Goal: Information Seeking & Learning: Learn about a topic

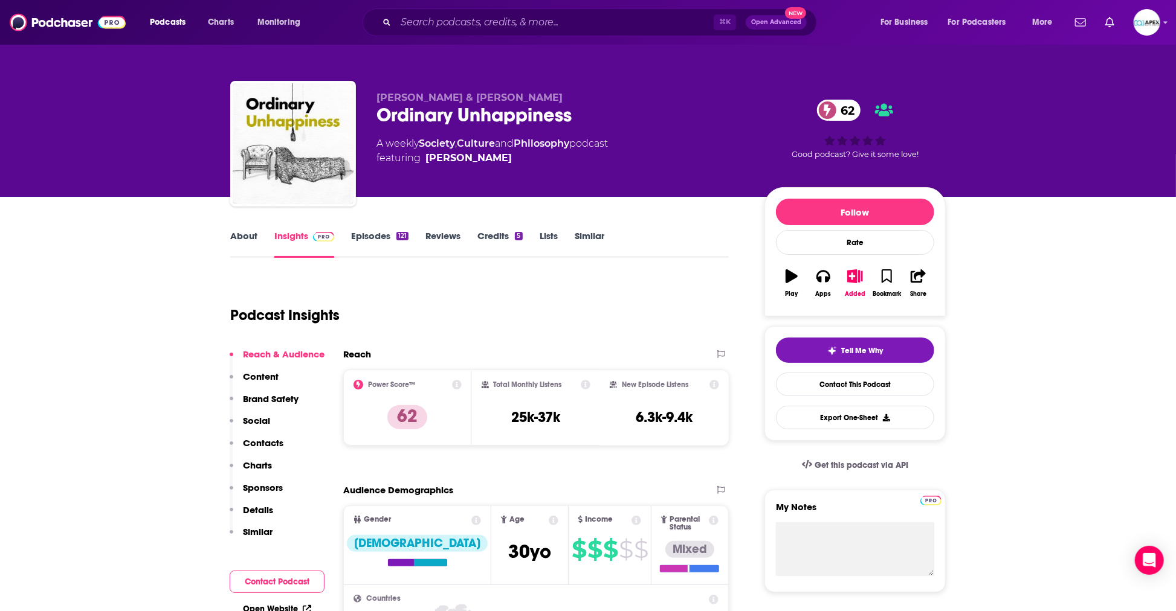
click at [1160, 21] on div "Podcasts Charts Monitoring ⌘ K Open Advanced New For Business For Podcasters Mo…" at bounding box center [588, 22] width 1176 height 45
click at [1166, 22] on icon "Show profile menu" at bounding box center [1166, 23] width 4 height 2
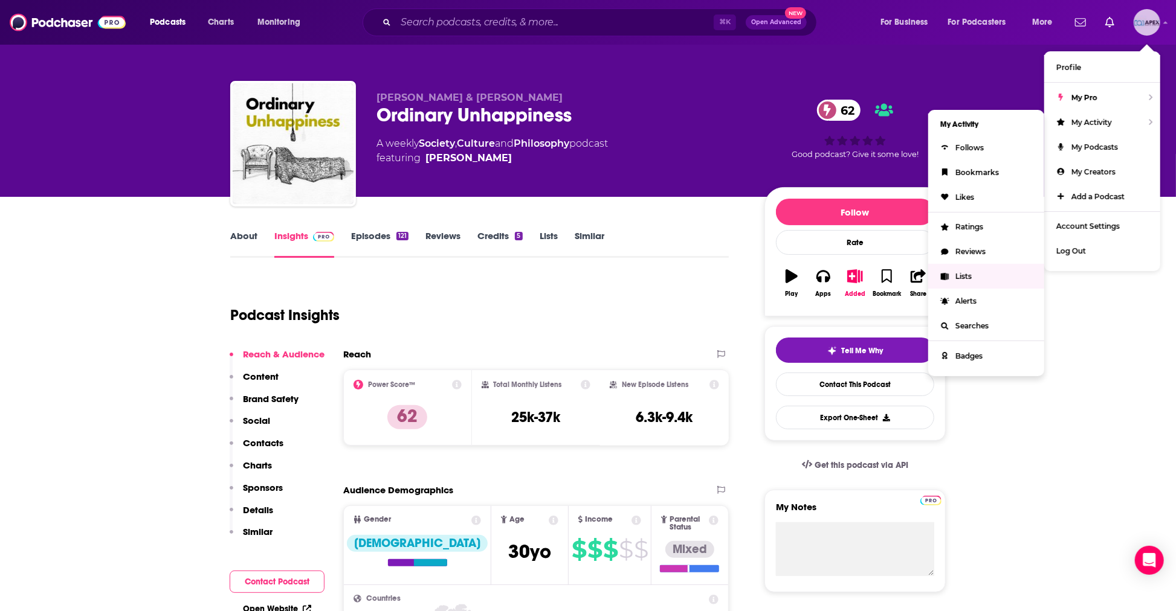
click at [970, 279] on span "Lists" at bounding box center [963, 276] width 16 height 9
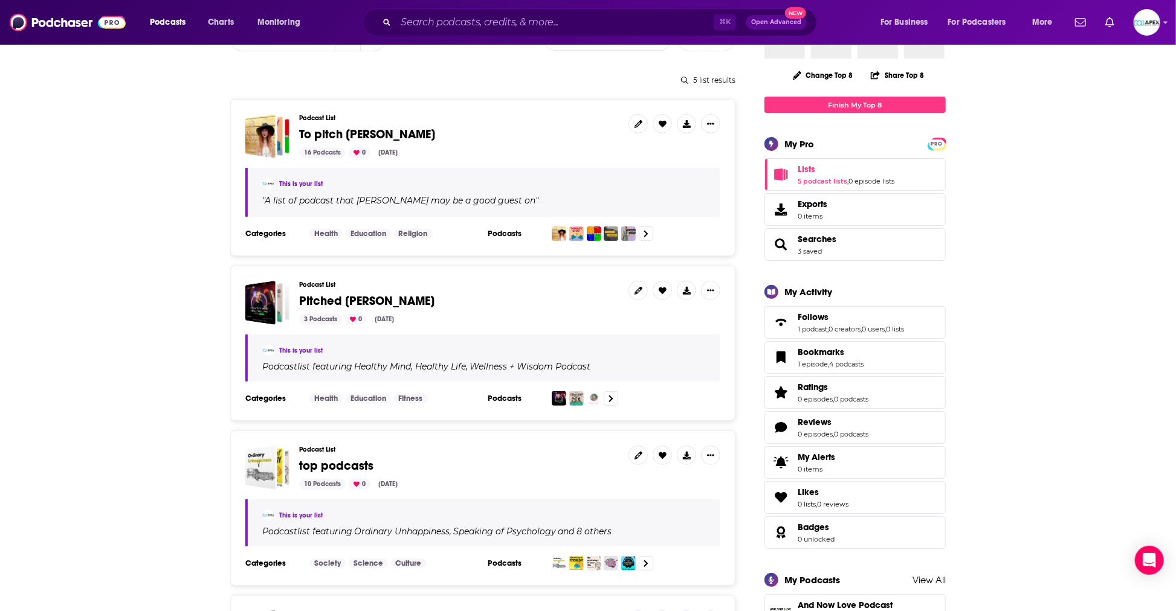
scroll to position [211, 0]
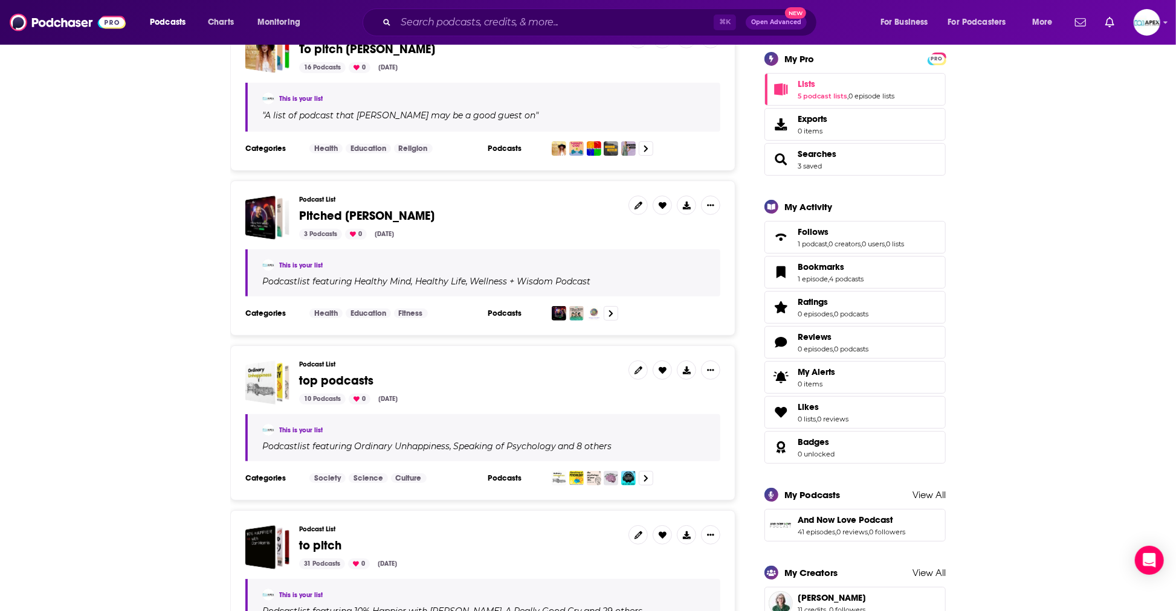
click at [372, 374] on span "top podcasts" at bounding box center [336, 380] width 74 height 15
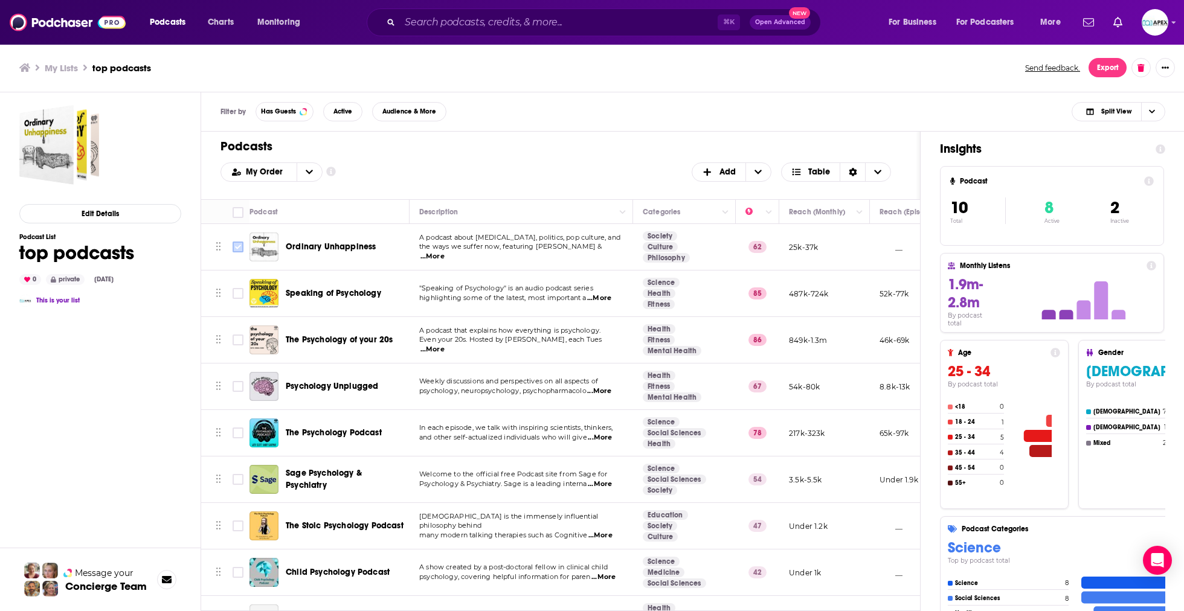
click at [236, 247] on input "Toggle select row" at bounding box center [238, 247] width 11 height 11
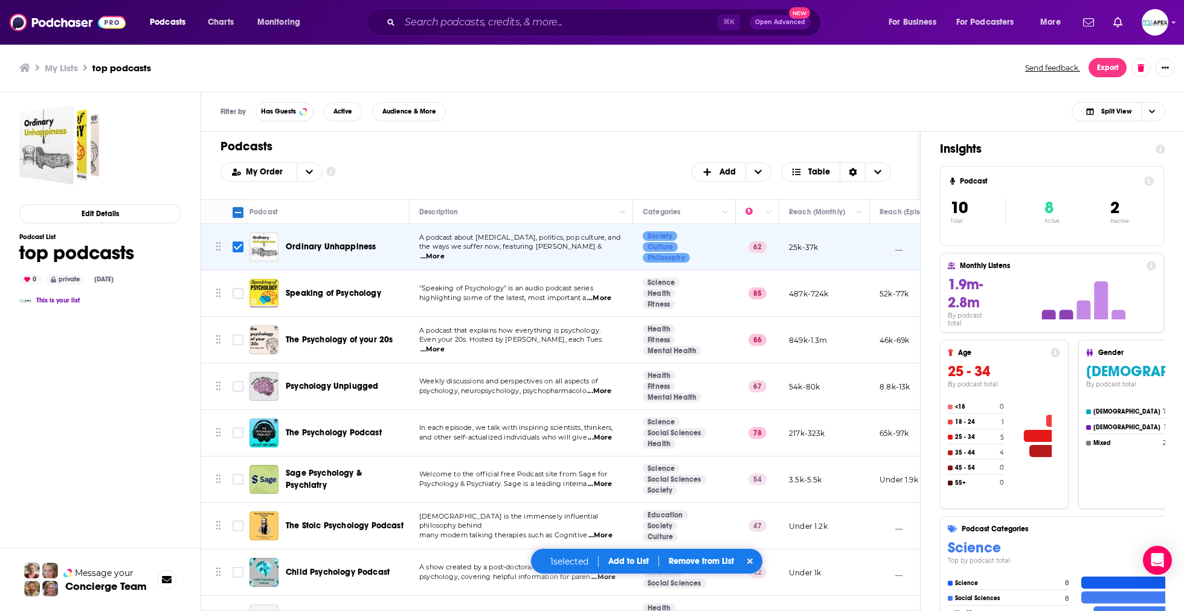
click at [639, 566] on button "Add to List" at bounding box center [629, 561] width 60 height 10
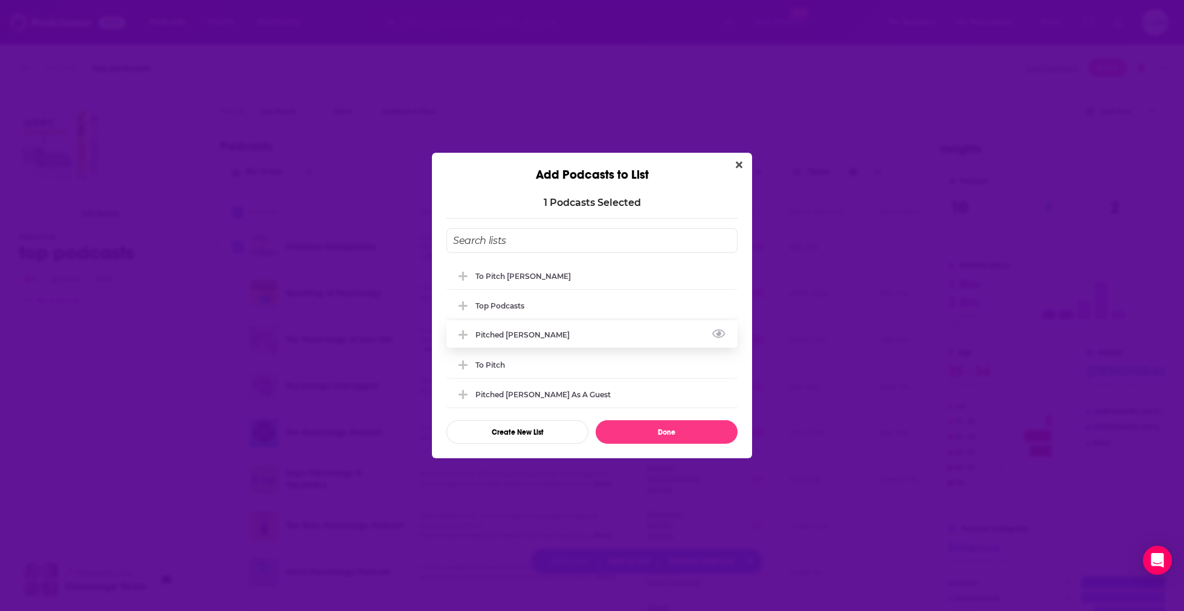
drag, startPoint x: 500, startPoint y: 278, endPoint x: 523, endPoint y: 331, distance: 57.9
click at [611, 337] on div "To pitch [PERSON_NAME] top podcasts Pitched [PERSON_NAME] to pitch Pitched [PER…" at bounding box center [591, 337] width 291 height 148
click at [513, 334] on div "Pitched [PERSON_NAME]" at bounding box center [526, 334] width 102 height 9
click at [659, 432] on button "Done" at bounding box center [667, 433] width 142 height 24
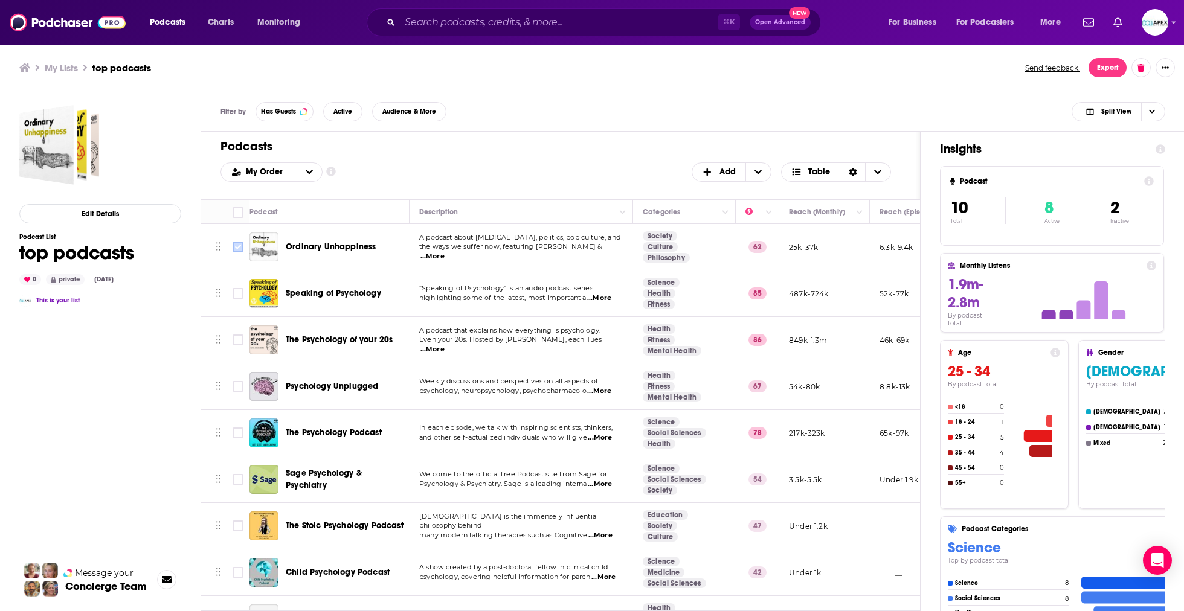
click at [237, 251] on input "Toggle select row" at bounding box center [238, 247] width 11 height 11
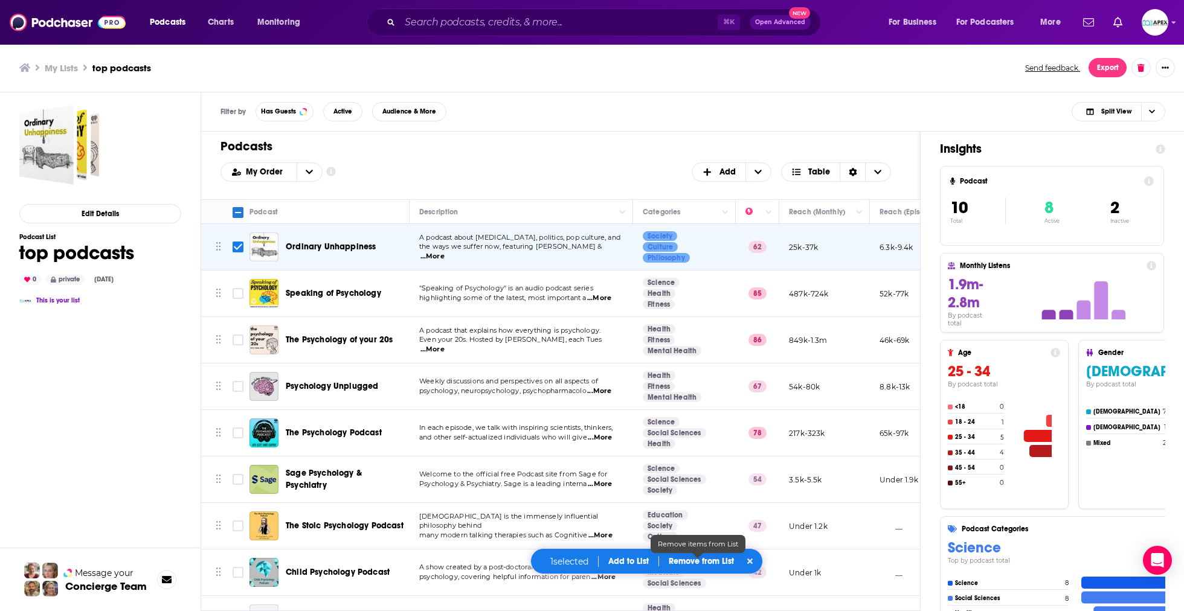
click at [697, 566] on p "Remove from List" at bounding box center [701, 561] width 65 height 10
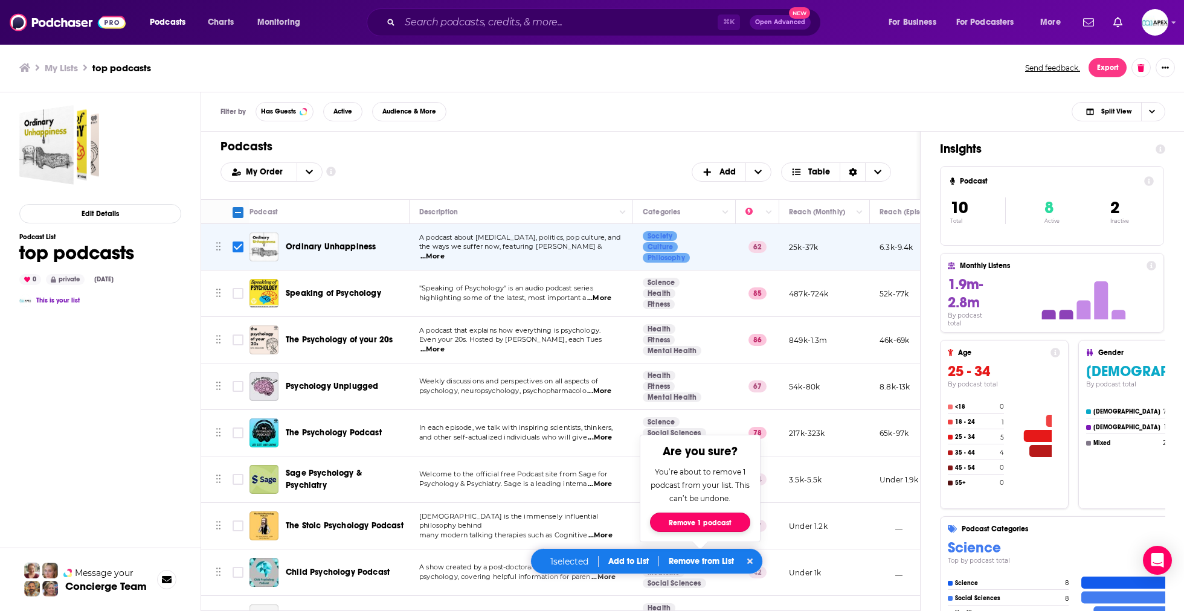
click at [686, 525] on button "Remove 1 podcast" at bounding box center [700, 522] width 100 height 19
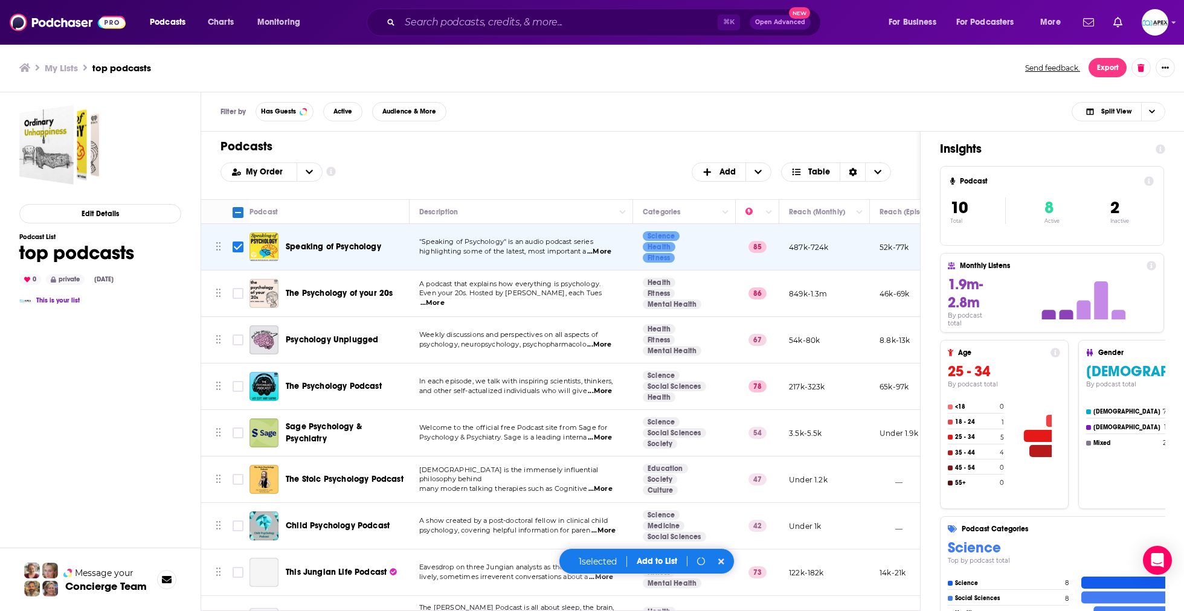
checkbox input "false"
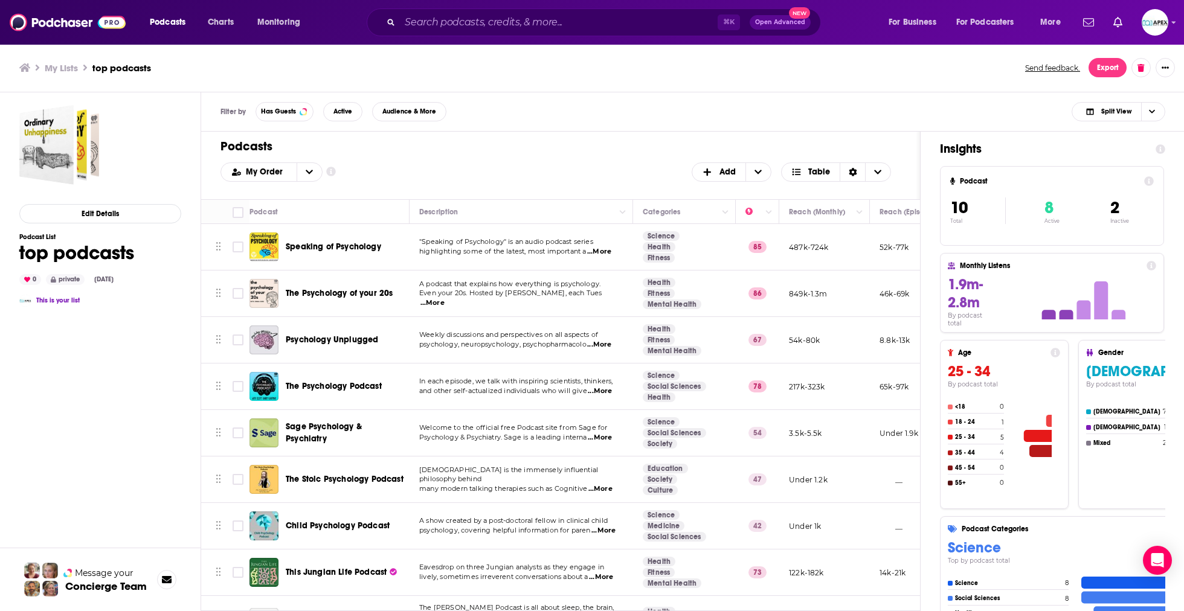
click at [351, 568] on span "This Jungian Life Podcast" at bounding box center [336, 572] width 101 height 10
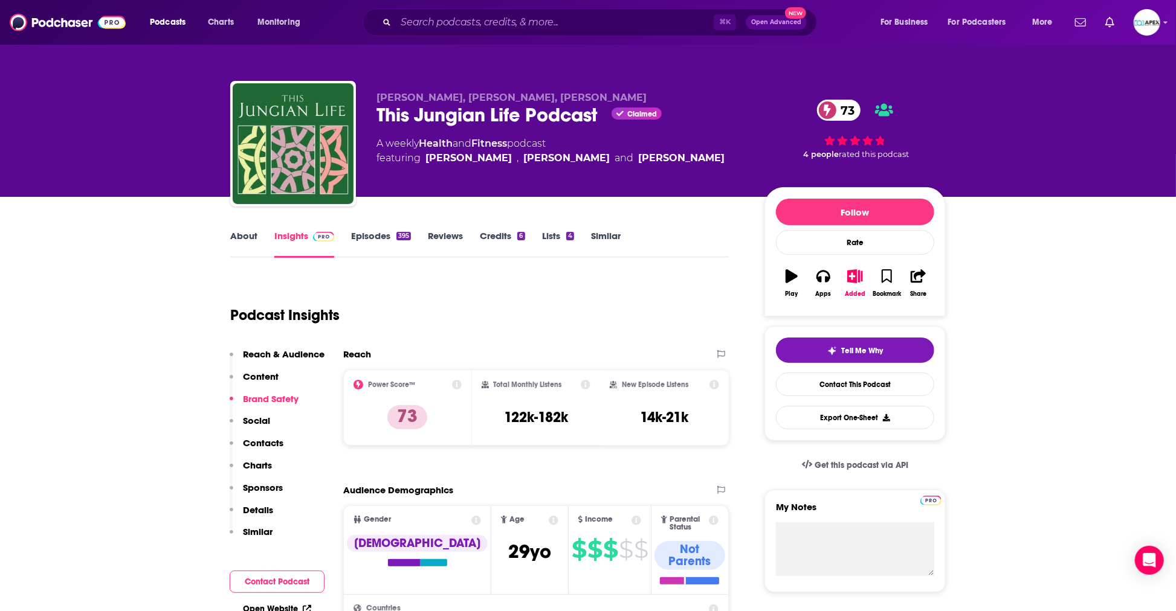
click at [243, 236] on link "About" at bounding box center [243, 244] width 27 height 28
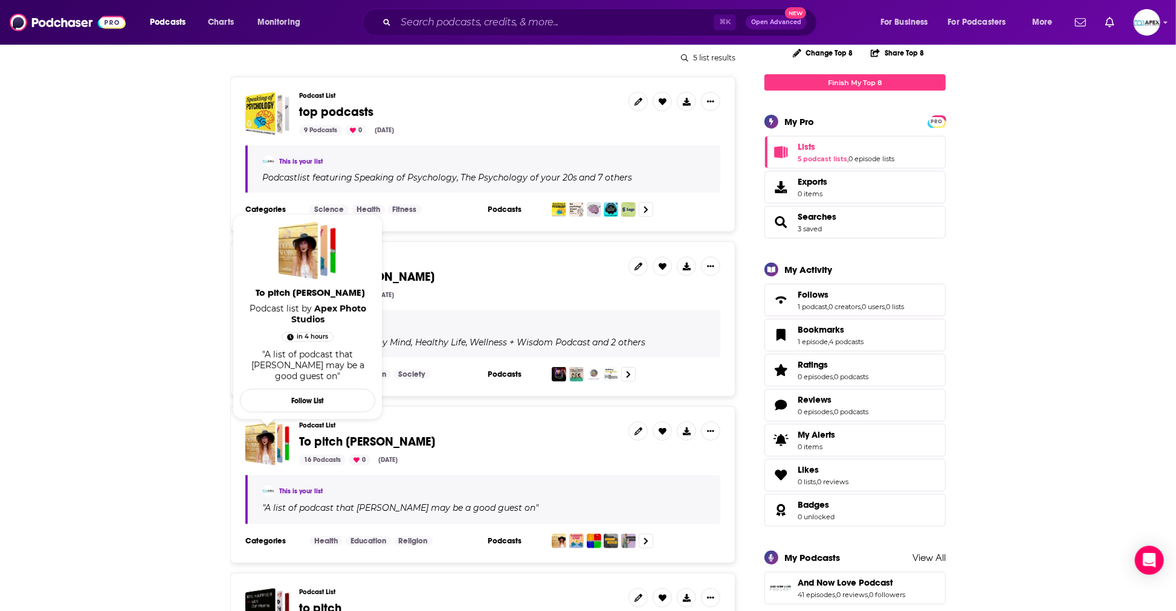
scroll to position [179, 0]
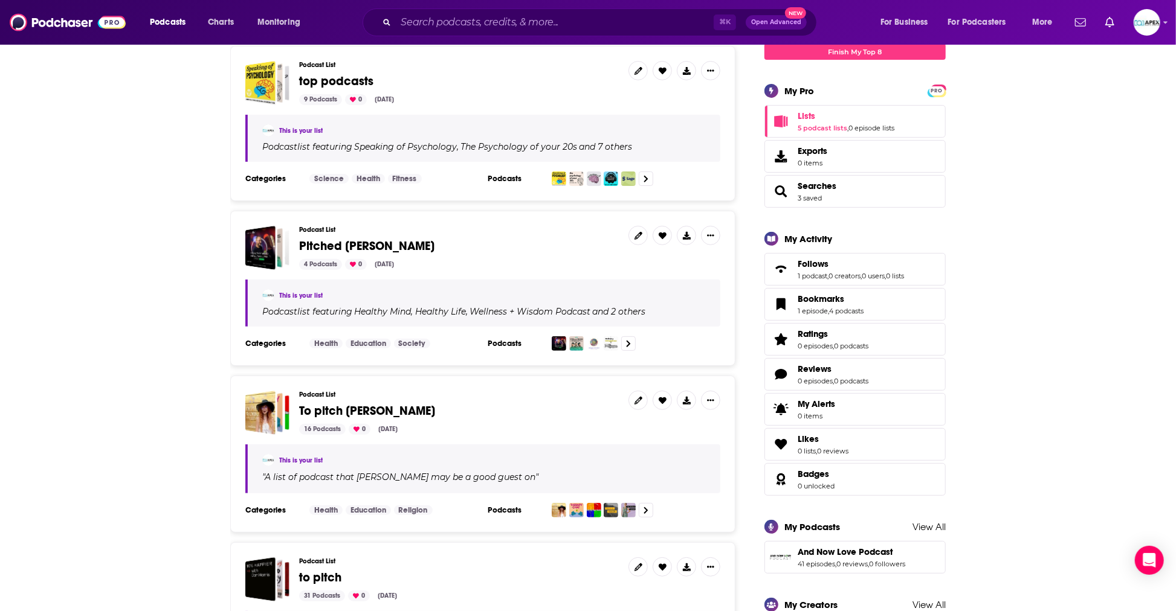
click at [323, 411] on span "To pitch [PERSON_NAME]" at bounding box center [367, 411] width 136 height 15
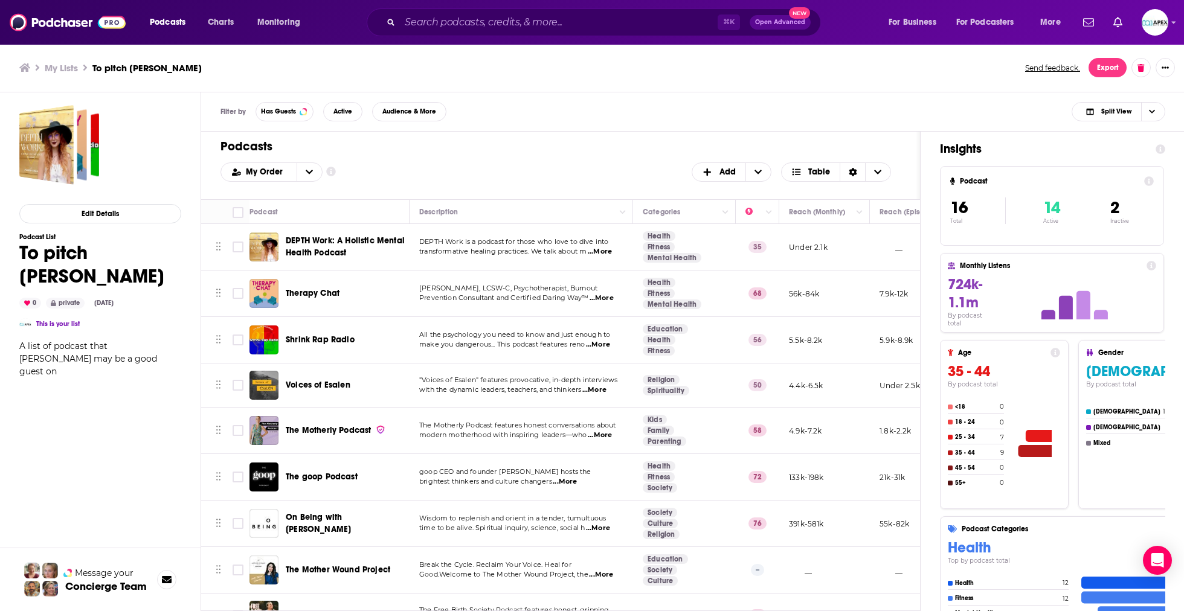
click at [321, 382] on span "Voices of Esalen" at bounding box center [318, 385] width 65 height 10
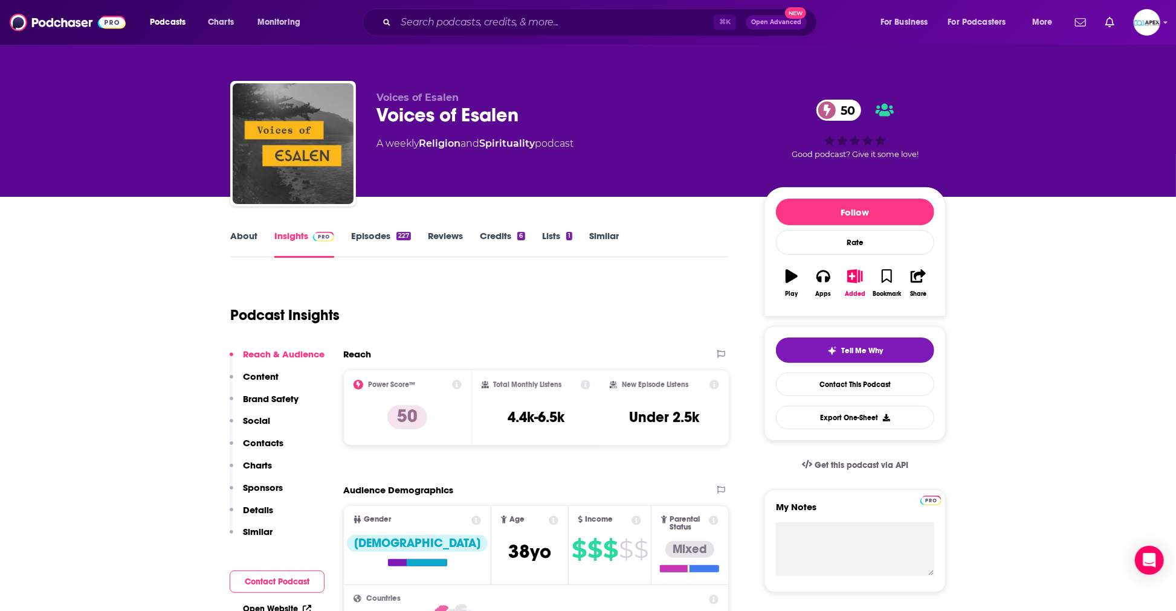
click at [250, 237] on link "About" at bounding box center [243, 244] width 27 height 28
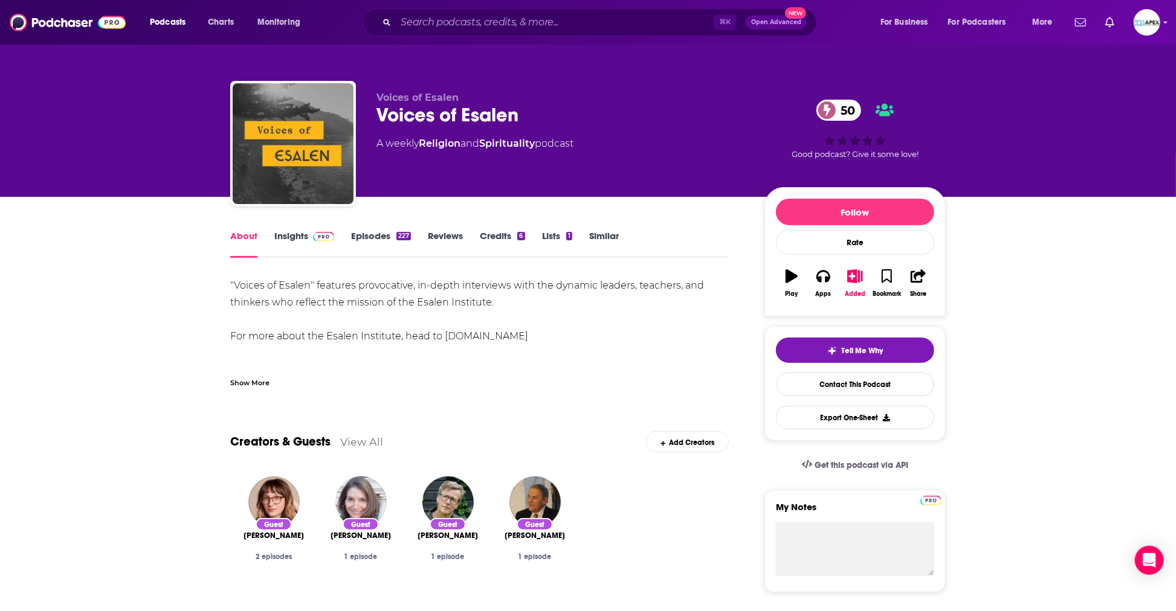
click at [405, 339] on div ""Voices of Esalen" features provocative, in-depth interviews with the dynamic l…" at bounding box center [479, 328] width 498 height 102
drag, startPoint x: 445, startPoint y: 338, endPoint x: 492, endPoint y: 338, distance: 47.1
click at [492, 338] on div ""Voices of Esalen" features provocative, in-depth interviews with the dynamic l…" at bounding box center [479, 328] width 498 height 102
copy div "[DOMAIN_NAME]"
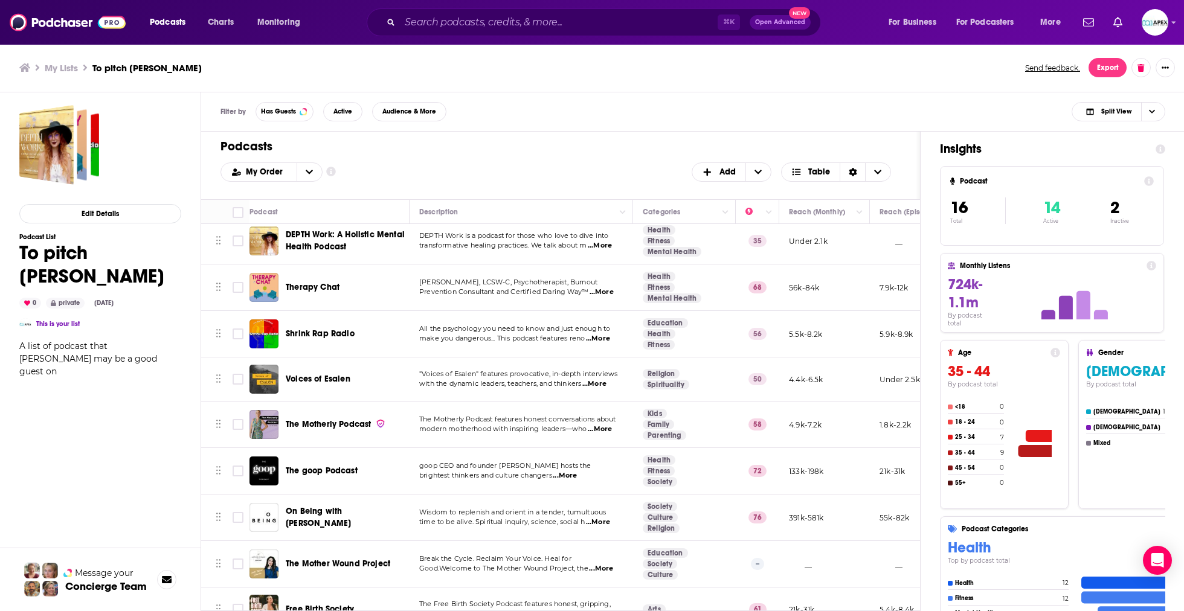
scroll to position [20, 0]
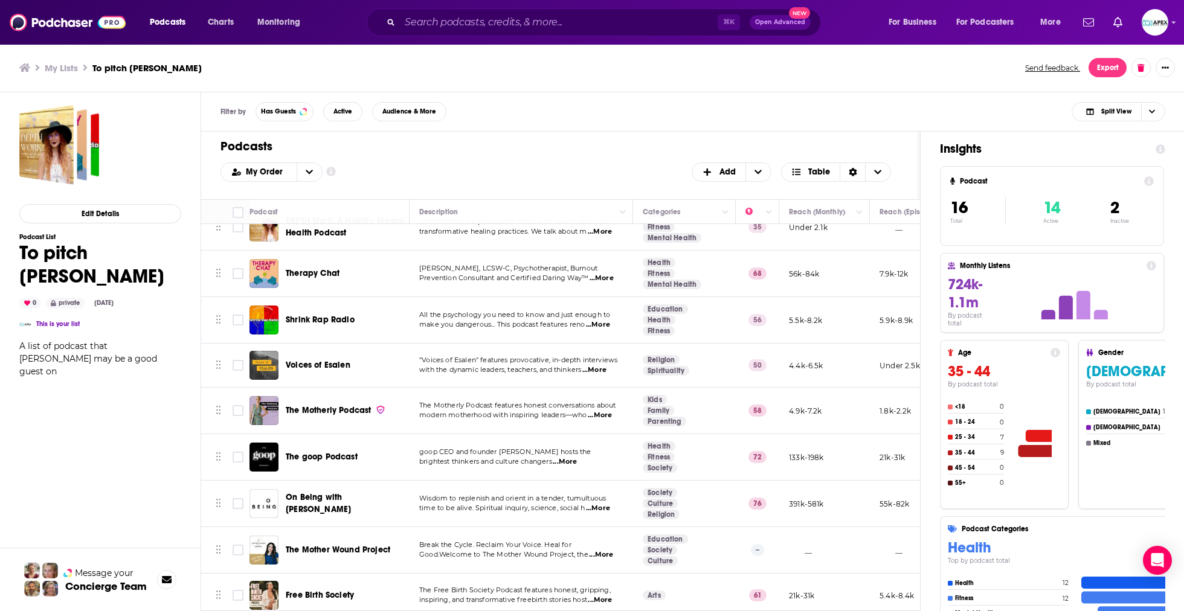
click at [502, 321] on span "make you dangerous... This podcast features reno" at bounding box center [502, 324] width 166 height 8
click at [507, 315] on span "All the psychology you need to know and just enough to" at bounding box center [514, 315] width 191 height 8
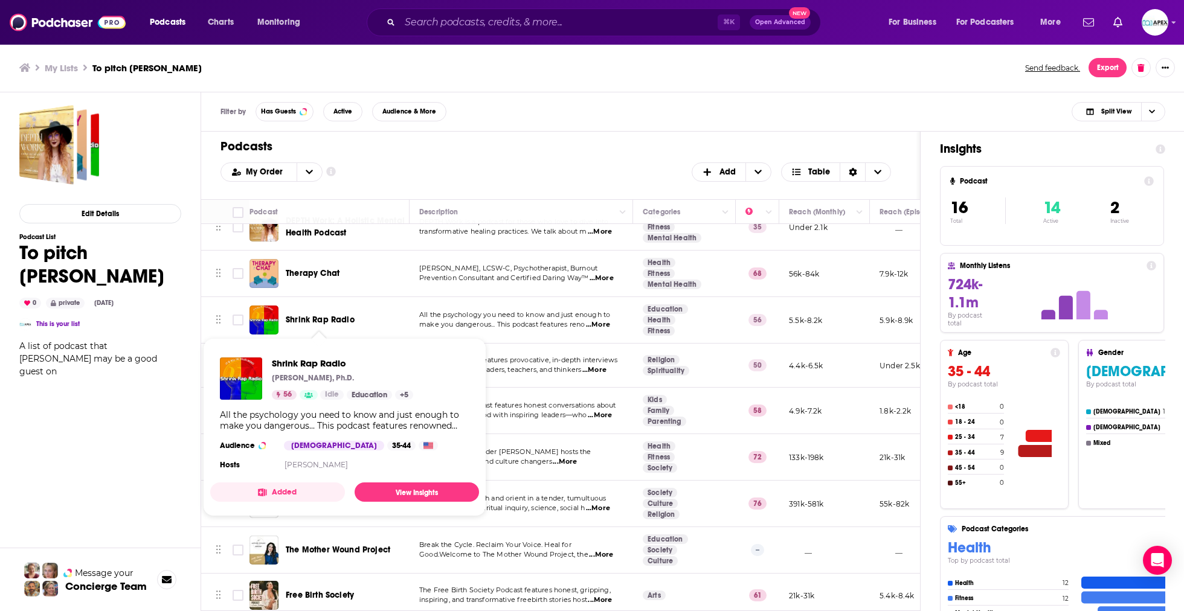
click at [323, 317] on span "Shrink Rap Radio" at bounding box center [320, 320] width 69 height 10
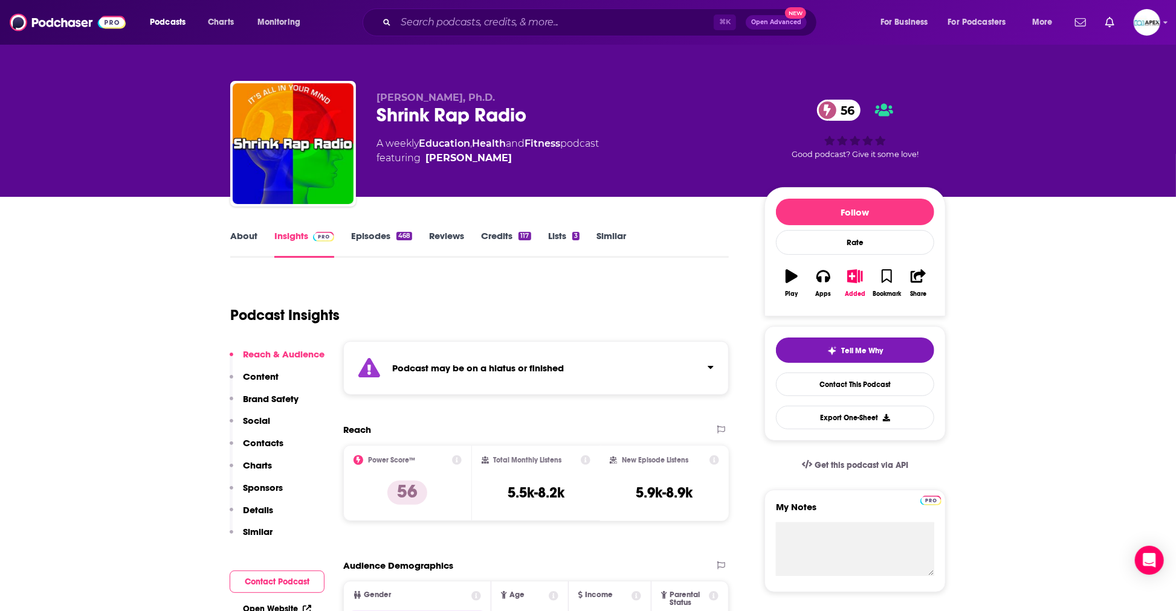
click at [247, 236] on link "About" at bounding box center [243, 244] width 27 height 28
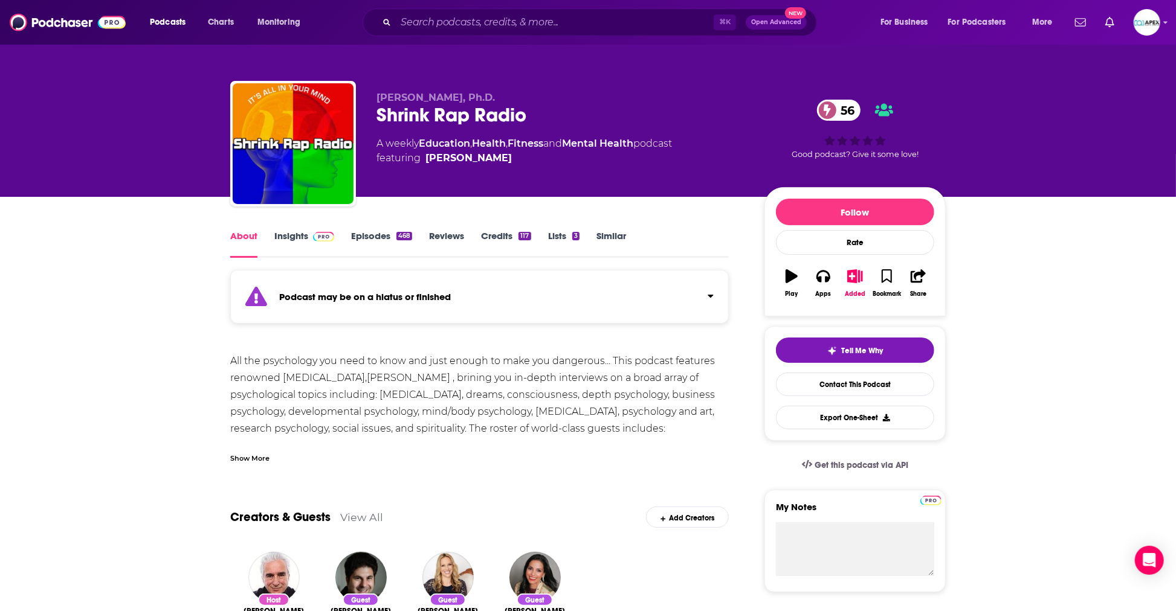
click at [247, 236] on link "About" at bounding box center [243, 244] width 27 height 28
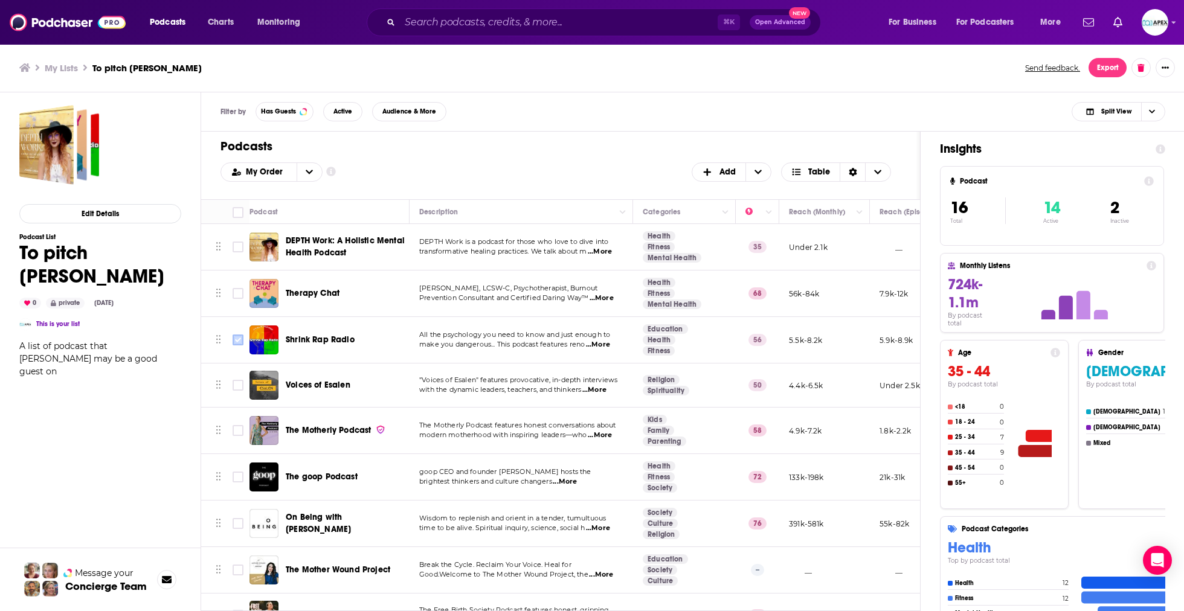
click at [240, 343] on input "Toggle select row" at bounding box center [238, 340] width 11 height 11
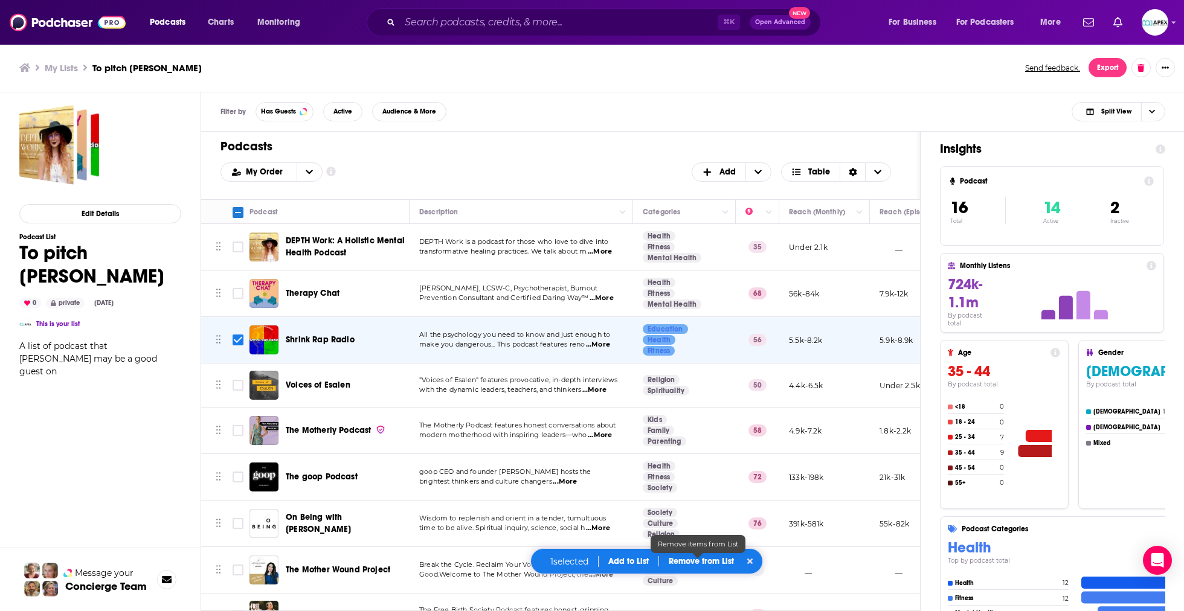
click at [713, 559] on p "Remove from List" at bounding box center [701, 561] width 65 height 10
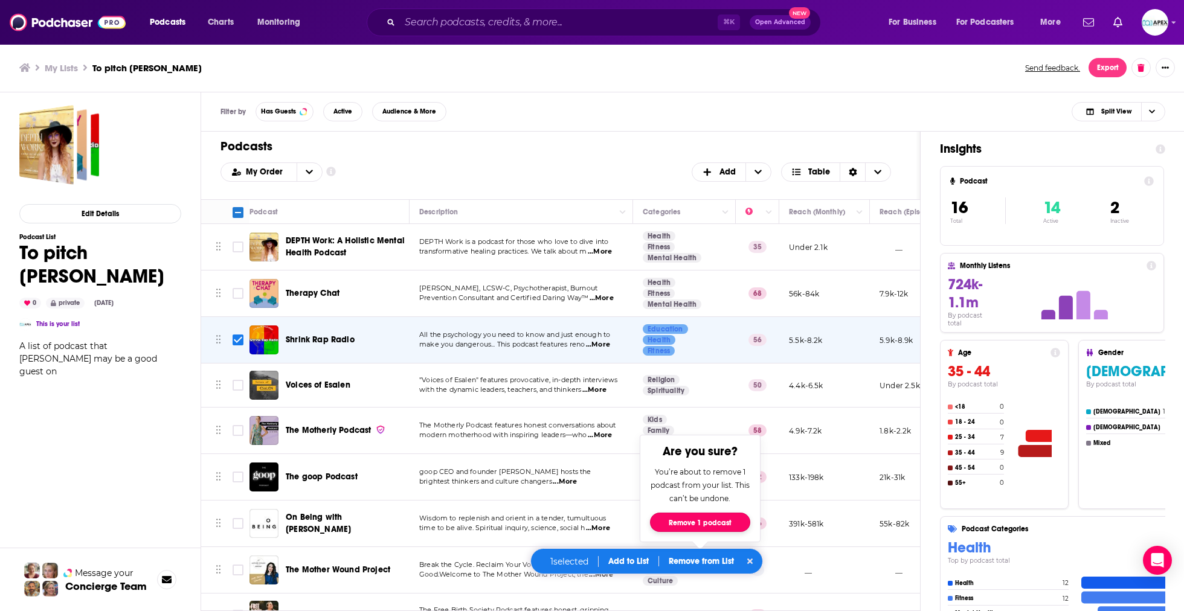
click at [698, 523] on button "Remove 1 podcast" at bounding box center [700, 522] width 100 height 19
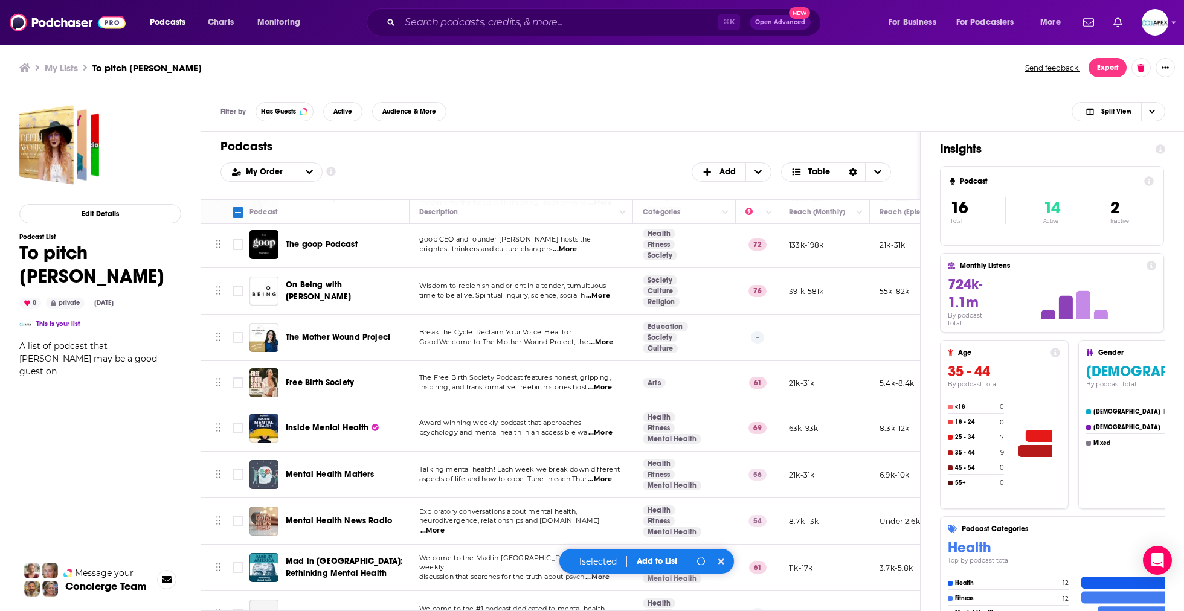
checkbox input "false"
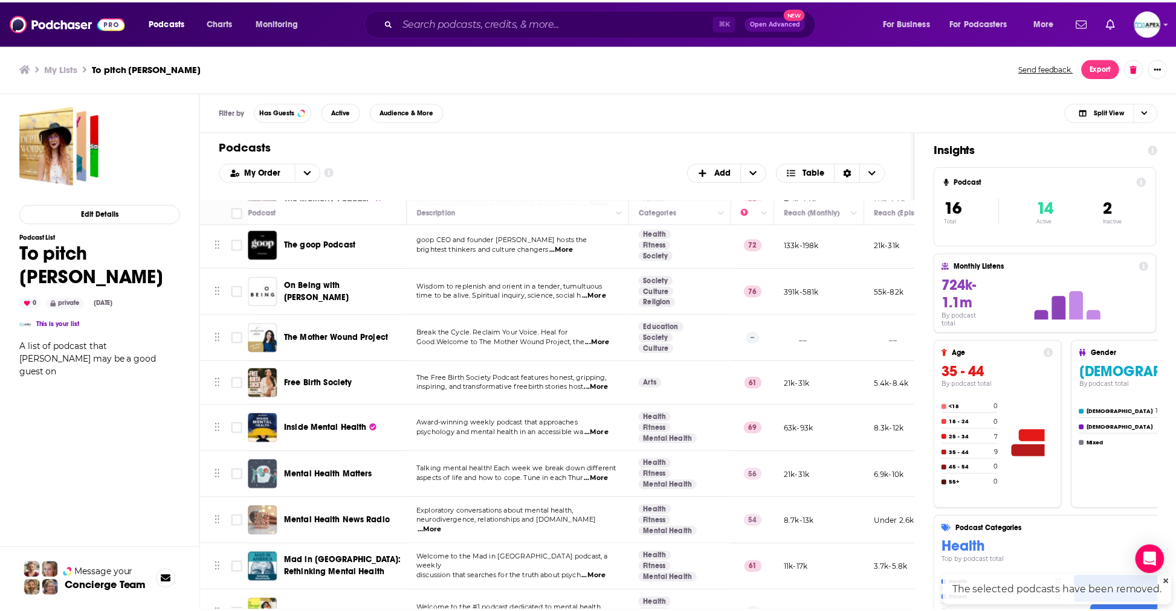
scroll to position [187, 0]
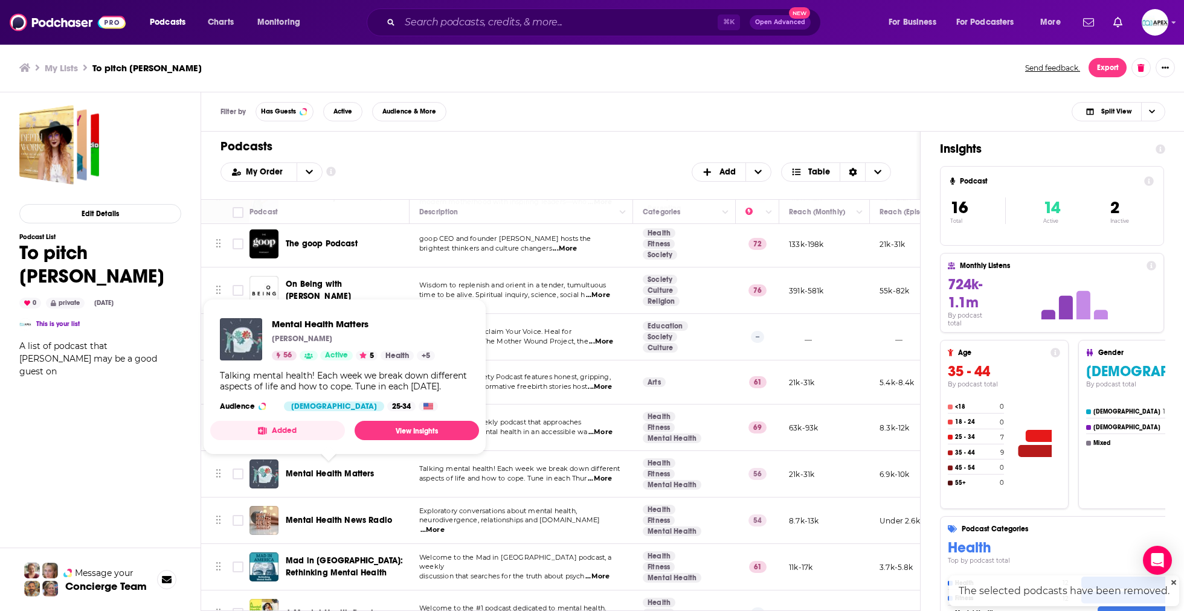
click at [335, 471] on span "Mental Health Matters" at bounding box center [330, 474] width 89 height 10
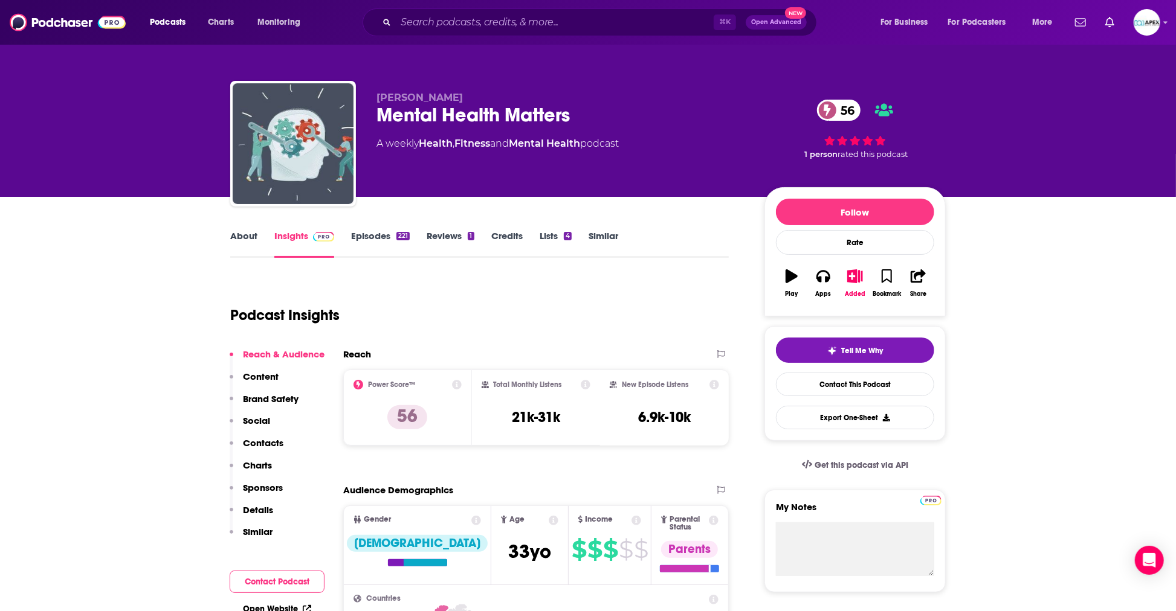
click at [249, 234] on link "About" at bounding box center [243, 244] width 27 height 28
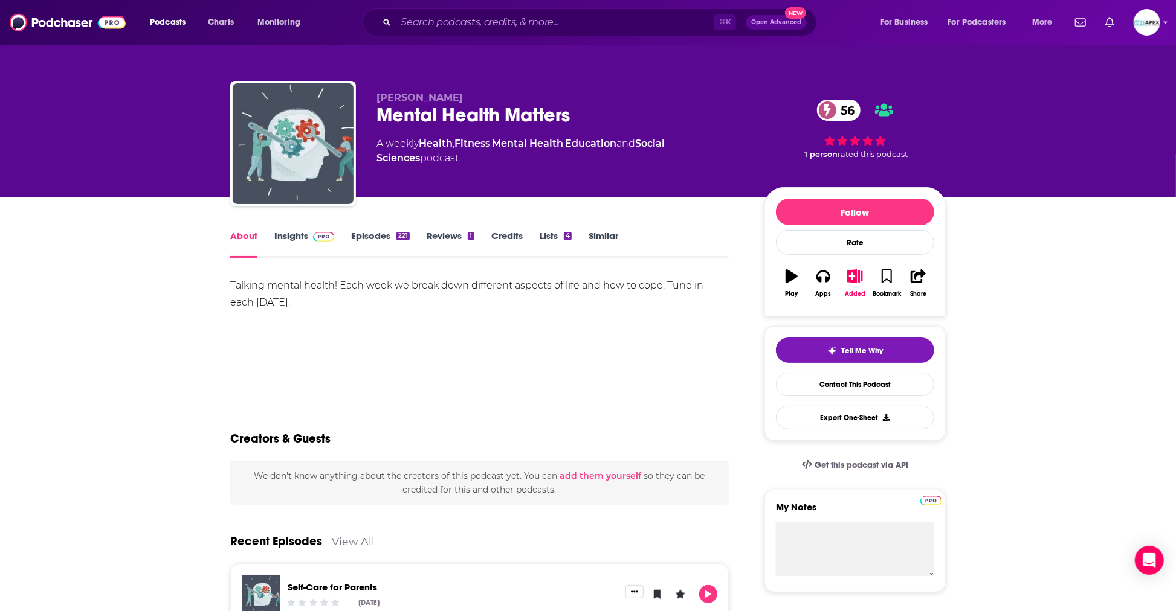
click at [284, 235] on link "Insights" at bounding box center [304, 244] width 60 height 28
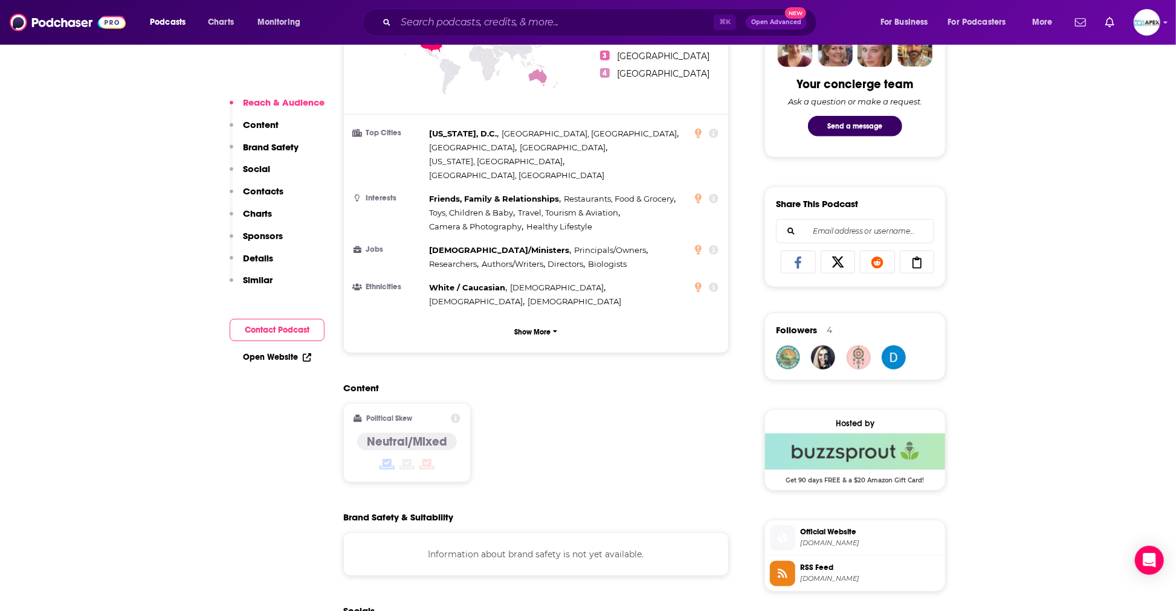
scroll to position [848, 0]
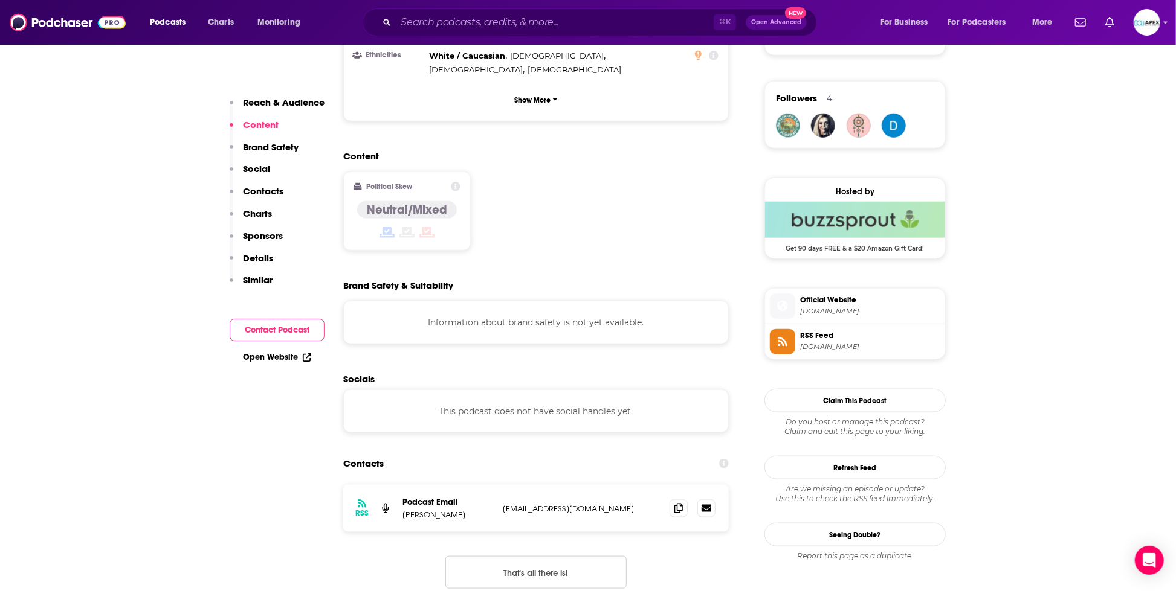
click at [840, 312] on span "[DOMAIN_NAME]" at bounding box center [870, 311] width 140 height 9
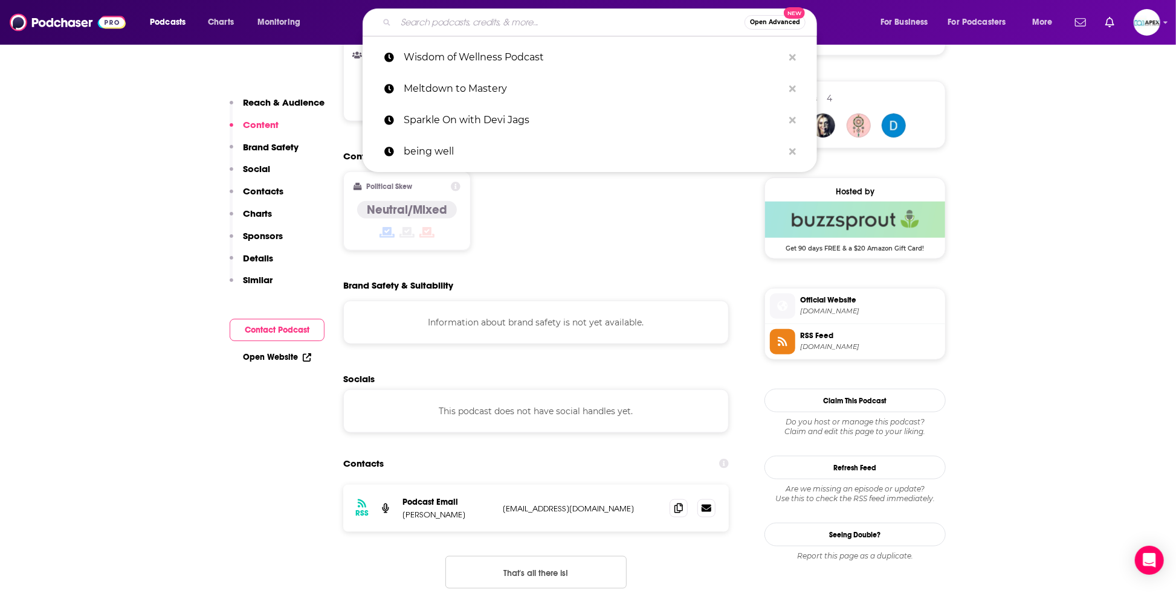
click at [400, 19] on input "Search podcasts, credits, & more..." at bounding box center [570, 22] width 349 height 19
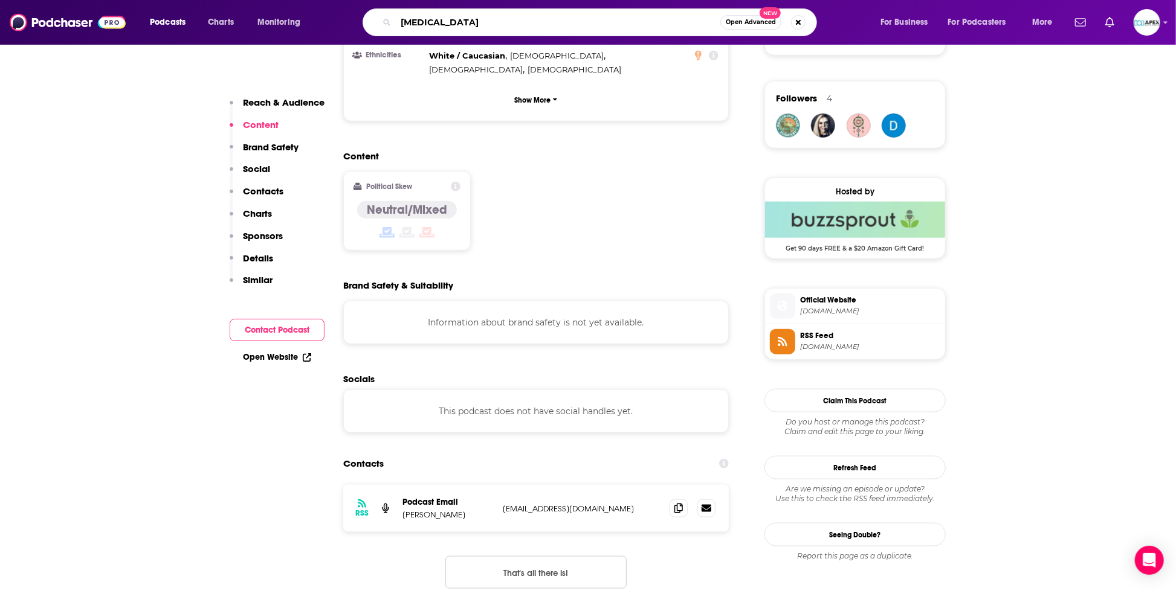
type input "[MEDICAL_DATA]"
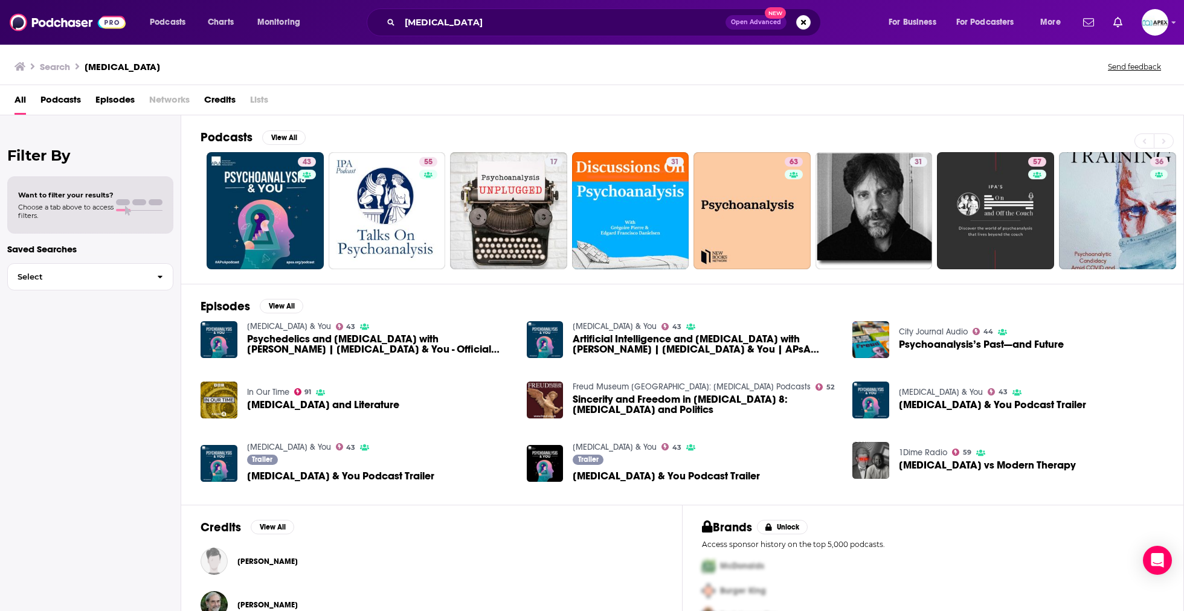
click at [66, 103] on span "Podcasts" at bounding box center [60, 102] width 40 height 25
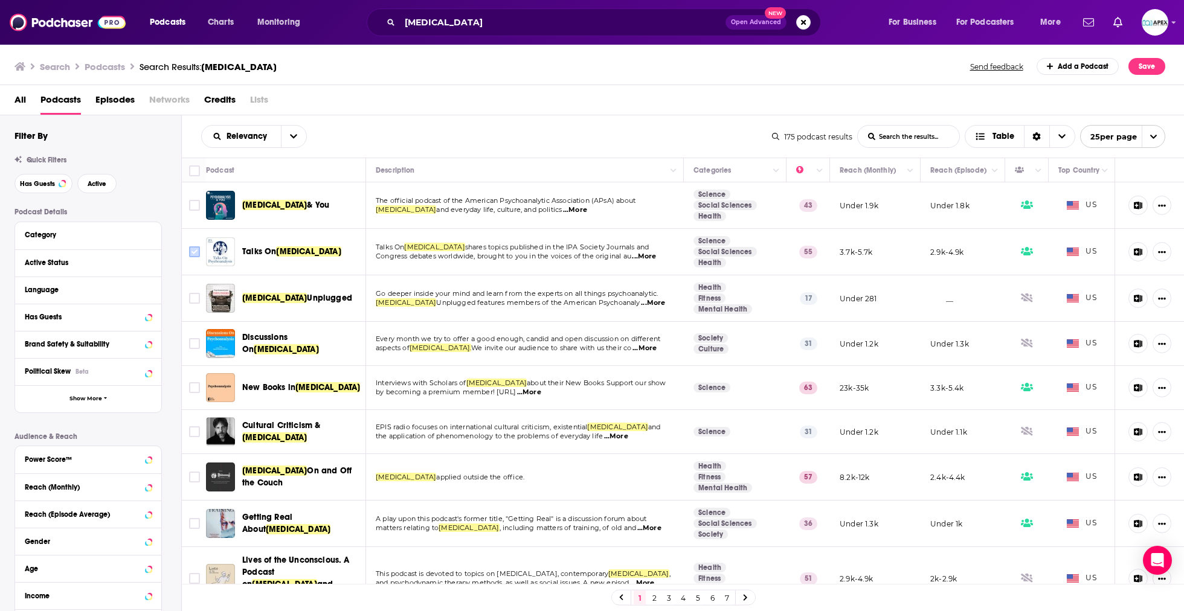
click at [192, 251] on input "Toggle select row" at bounding box center [194, 252] width 11 height 11
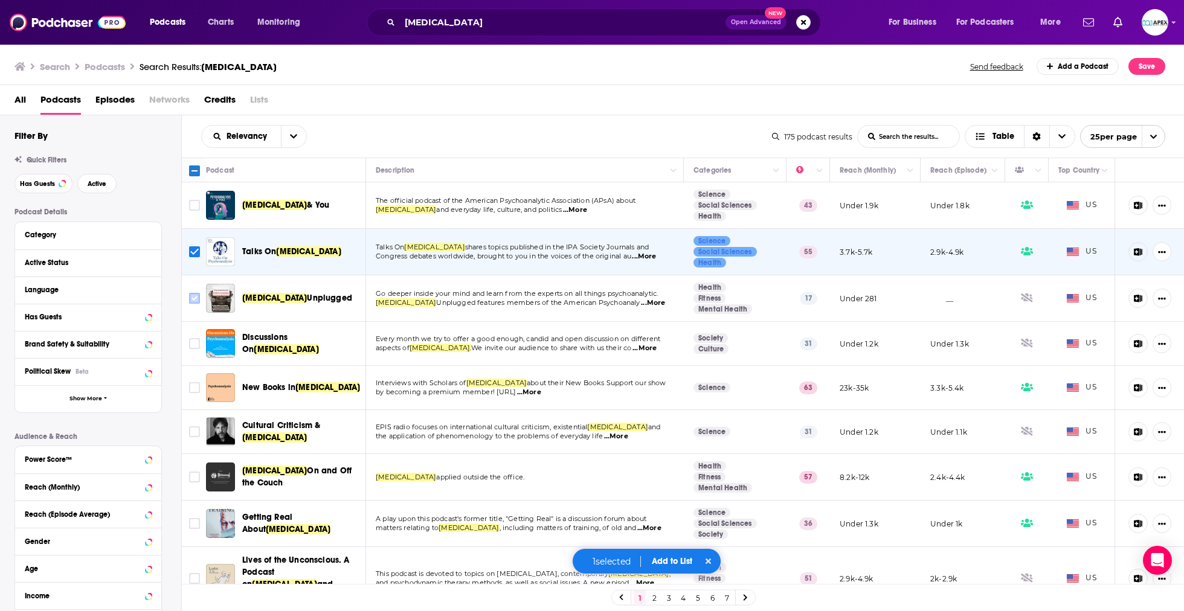
click at [198, 300] on input "Toggle select row" at bounding box center [194, 298] width 11 height 11
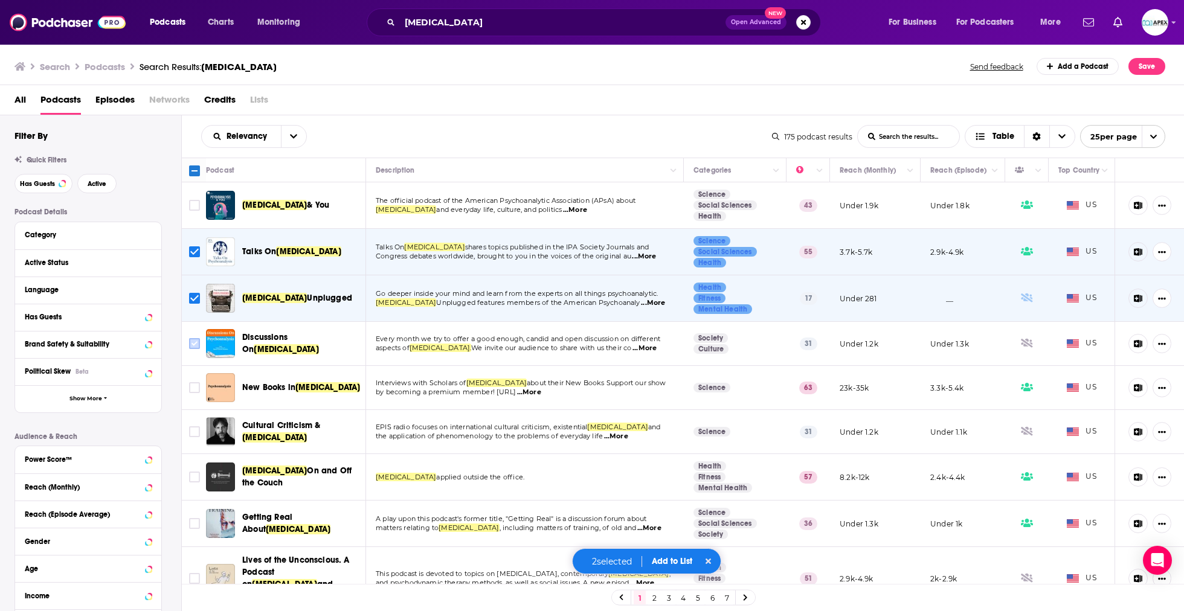
click at [196, 342] on input "Toggle select row" at bounding box center [194, 343] width 11 height 11
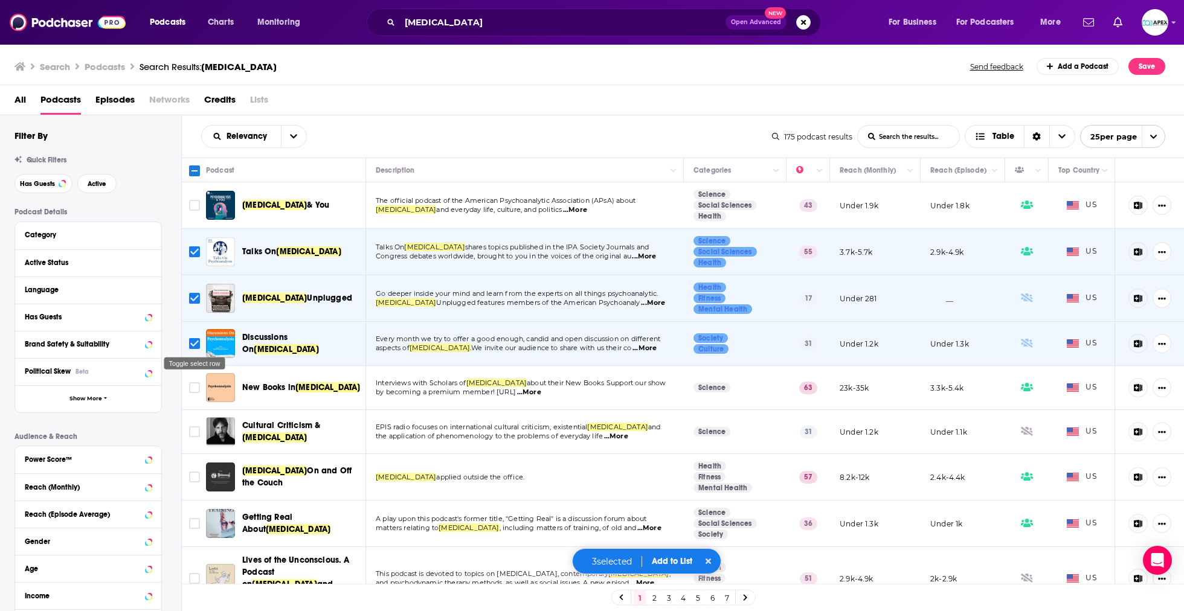
click at [196, 342] on input "Toggle select row" at bounding box center [194, 343] width 11 height 11
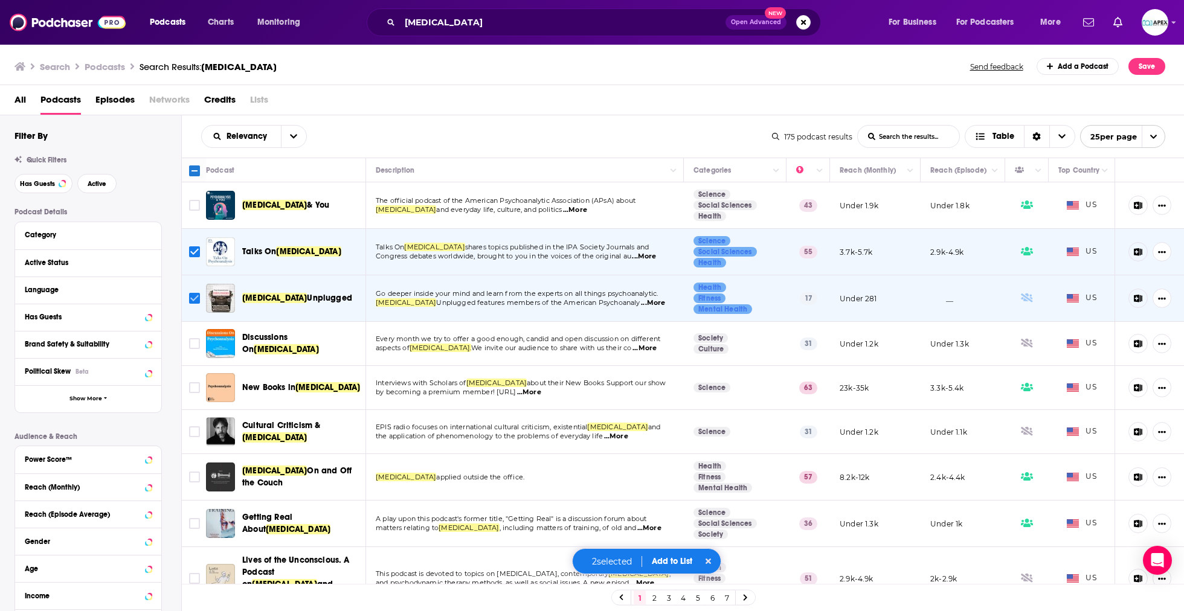
click at [193, 297] on input "Toggle select row" at bounding box center [194, 298] width 11 height 11
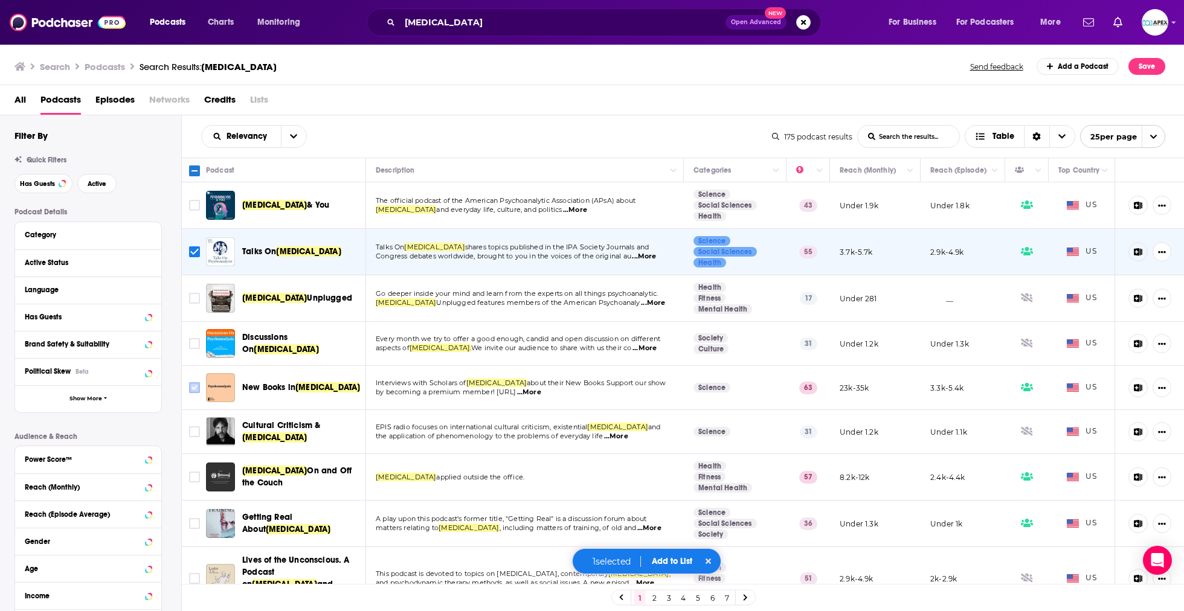
click at [195, 388] on input "Toggle select row" at bounding box center [194, 387] width 11 height 11
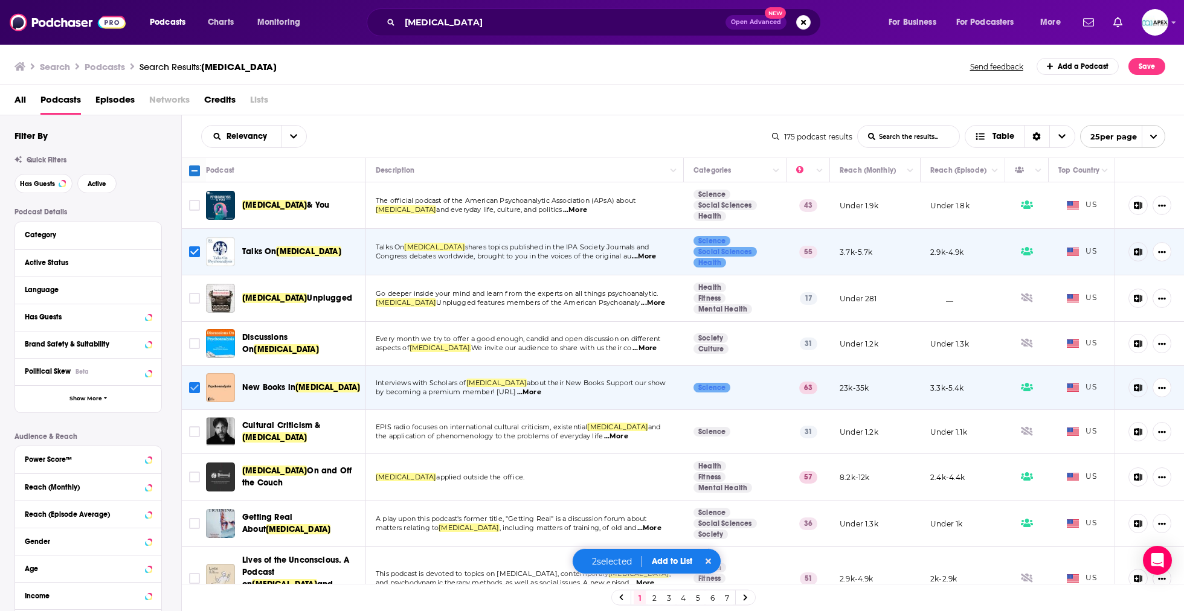
click at [195, 389] on input "Toggle select row" at bounding box center [194, 387] width 11 height 11
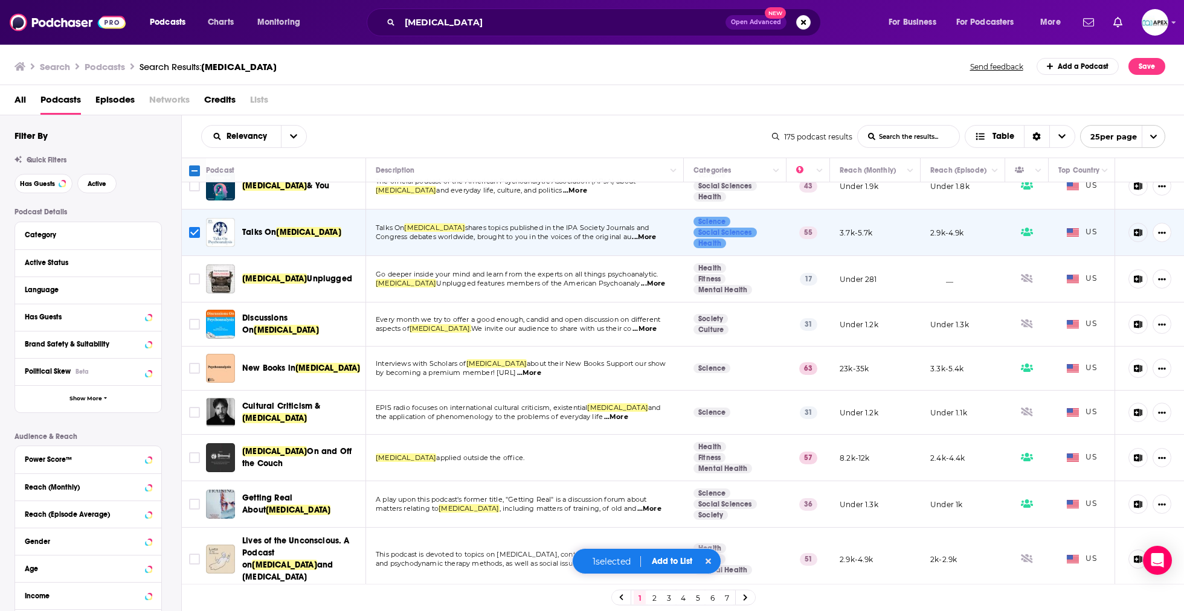
scroll to position [20, 0]
click at [191, 457] on input "Toggle select row" at bounding box center [194, 457] width 11 height 11
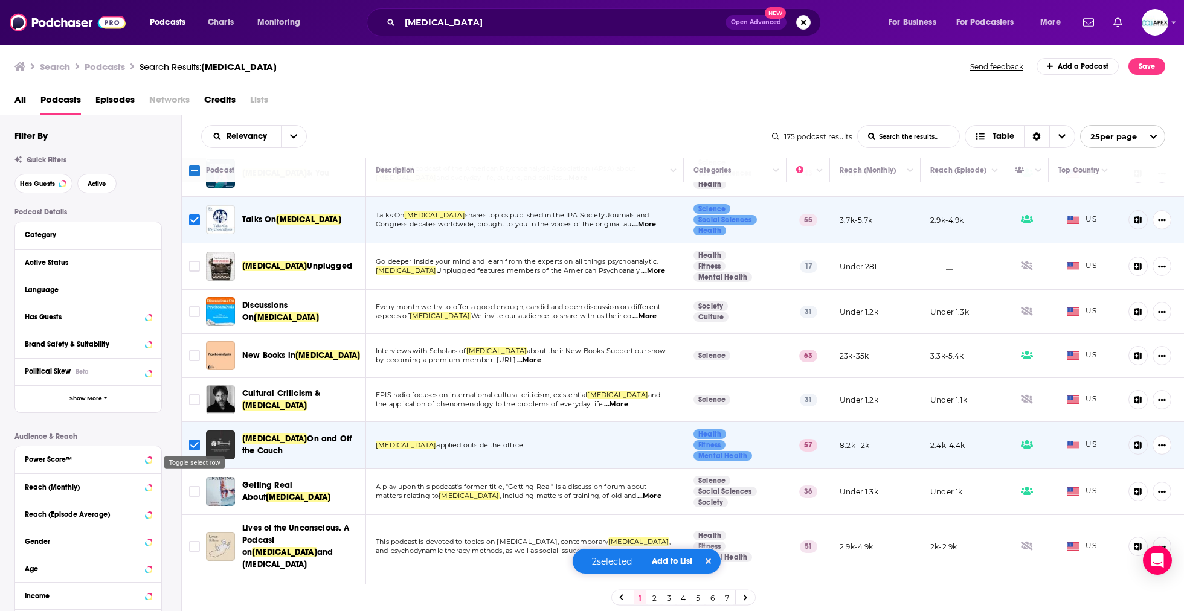
scroll to position [45, 0]
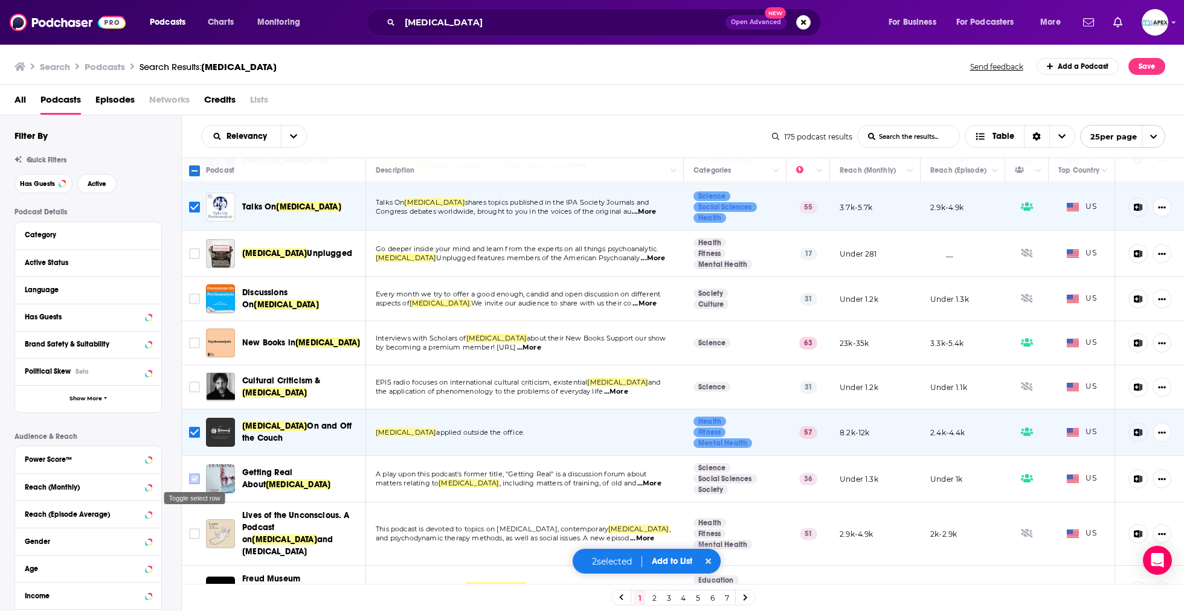
click at [192, 482] on input "Toggle select row" at bounding box center [194, 479] width 11 height 11
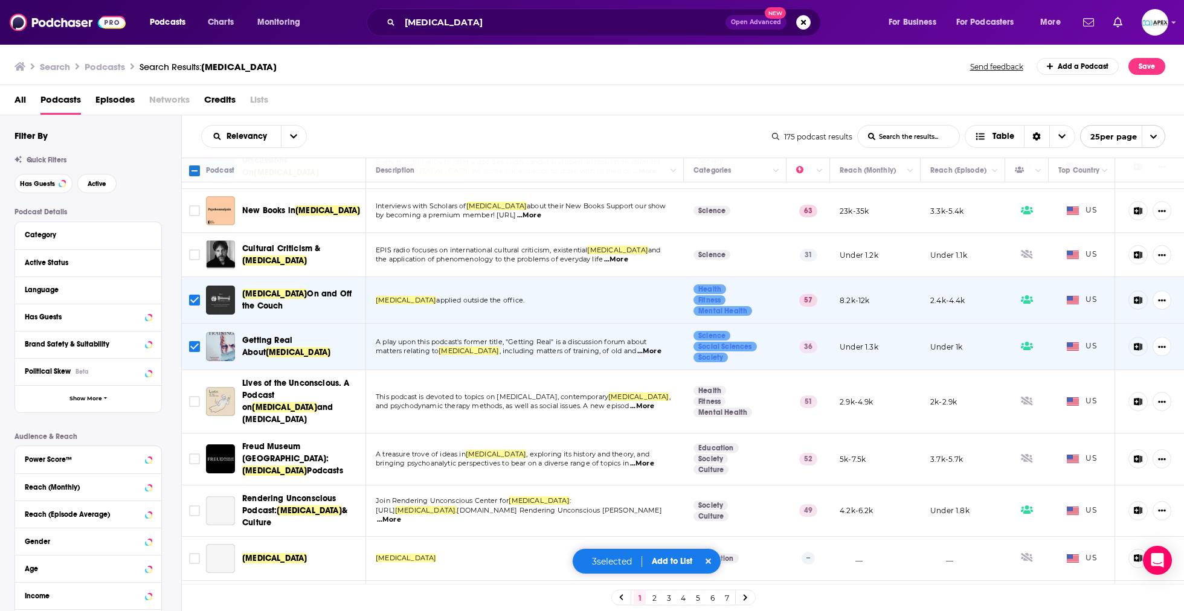
scroll to position [202, 0]
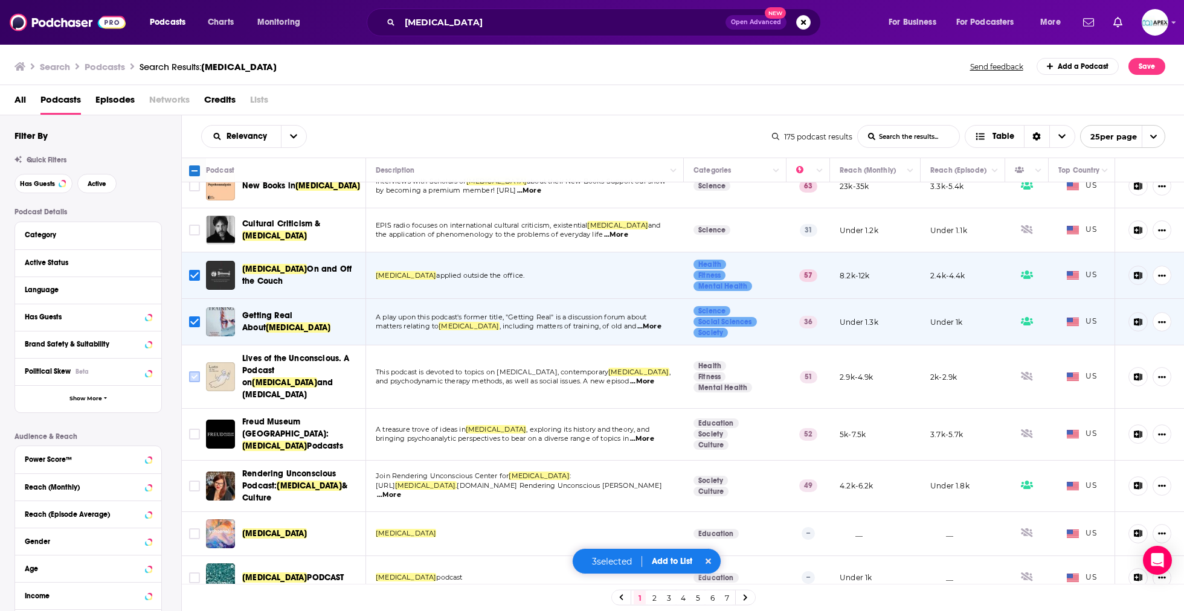
click at [199, 374] on input "Toggle select row" at bounding box center [194, 377] width 11 height 11
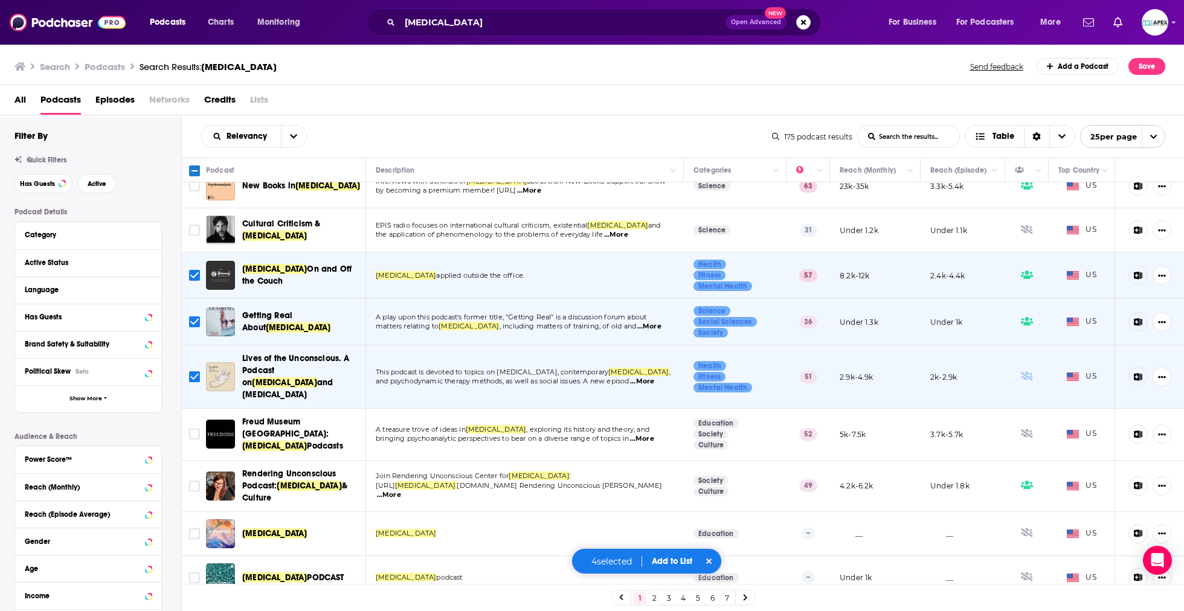
click at [192, 372] on input "Toggle select row" at bounding box center [194, 377] width 11 height 11
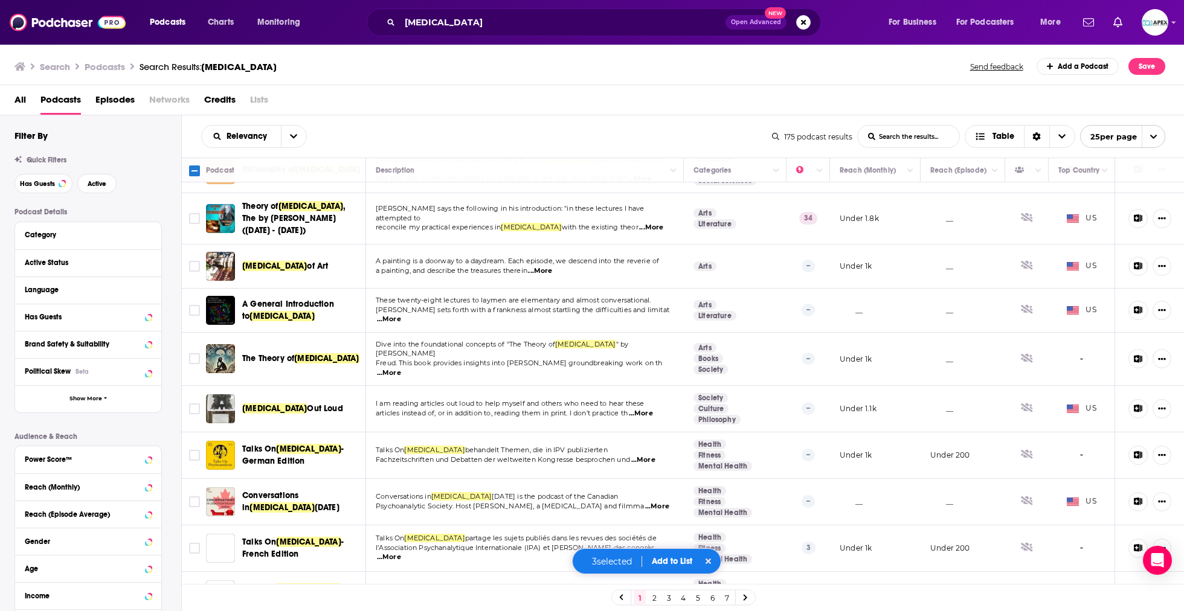
scroll to position [753, 0]
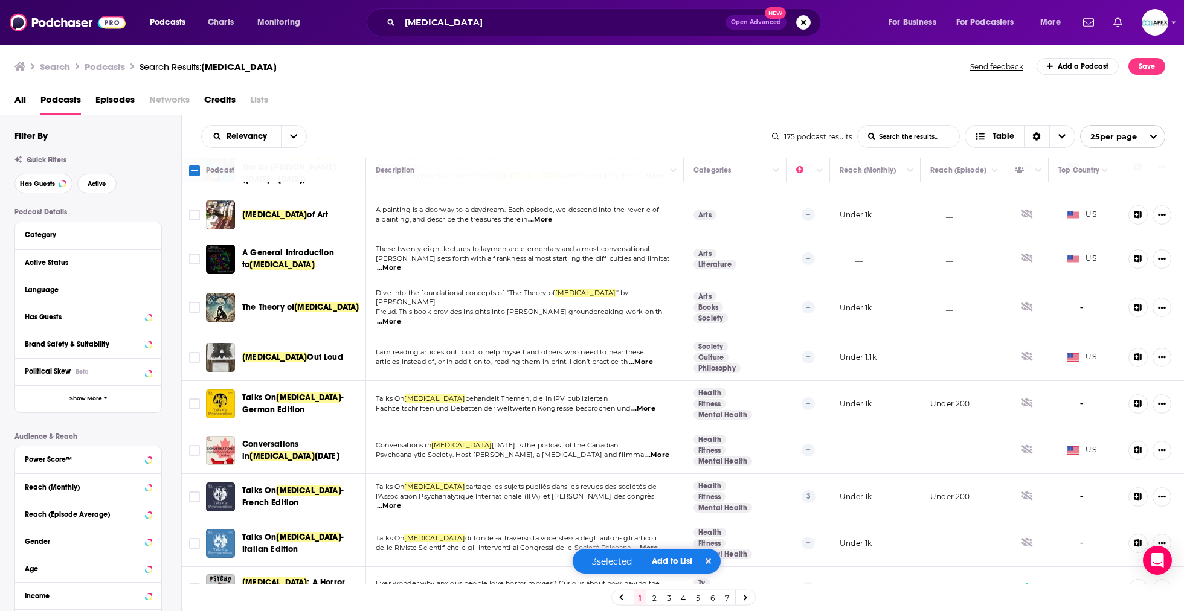
click at [649, 599] on link "2" at bounding box center [654, 598] width 12 height 15
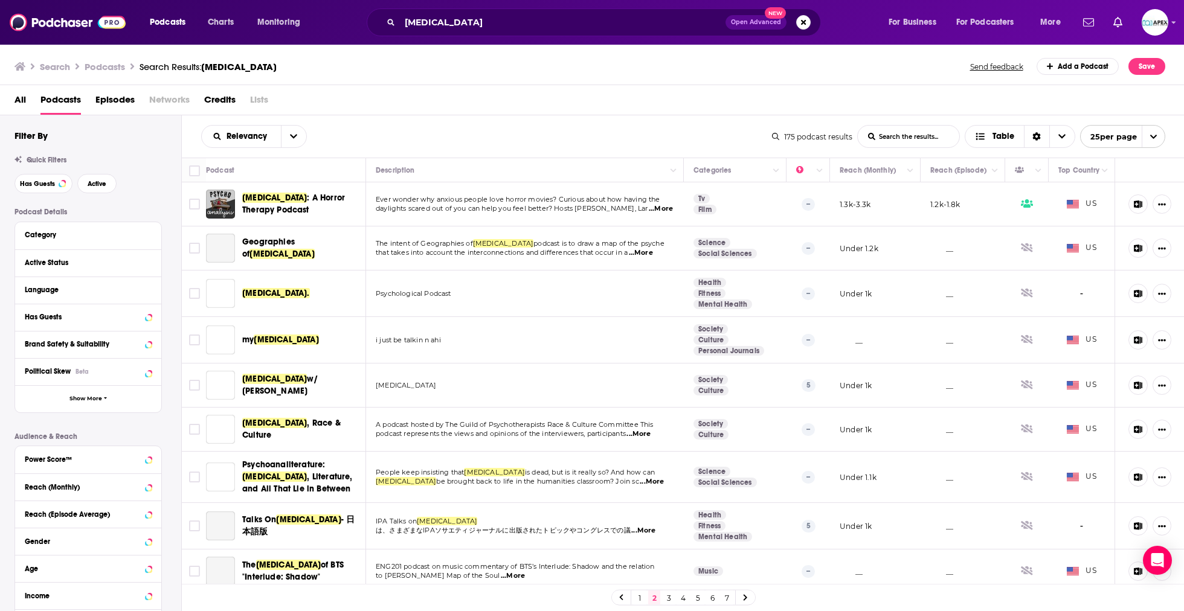
click at [642, 599] on link "1" at bounding box center [640, 598] width 12 height 15
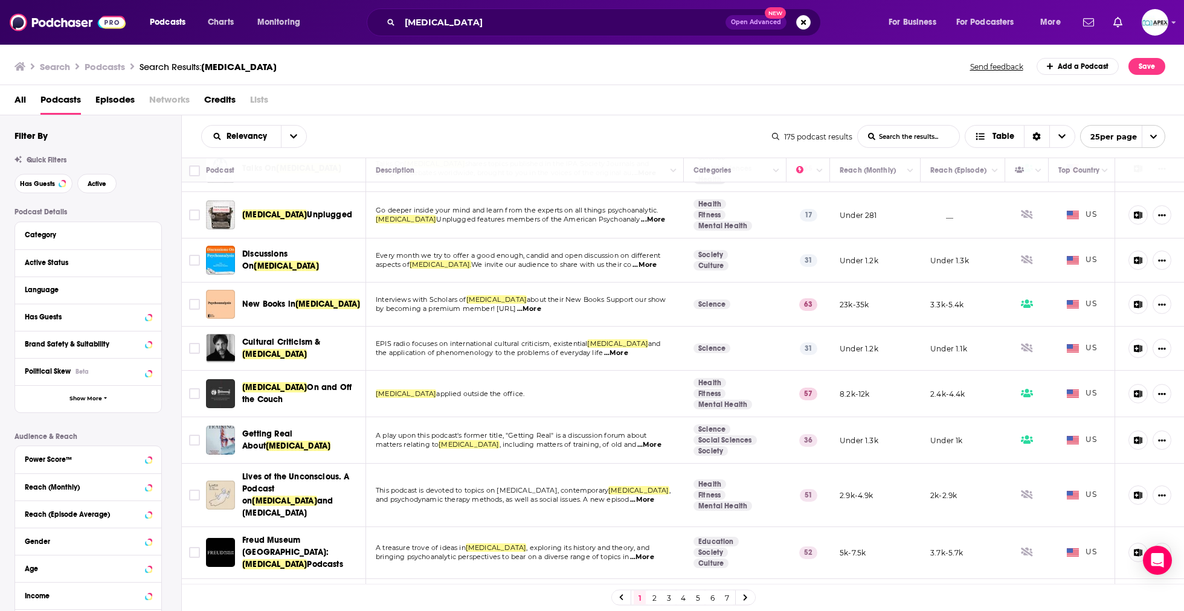
scroll to position [122, 0]
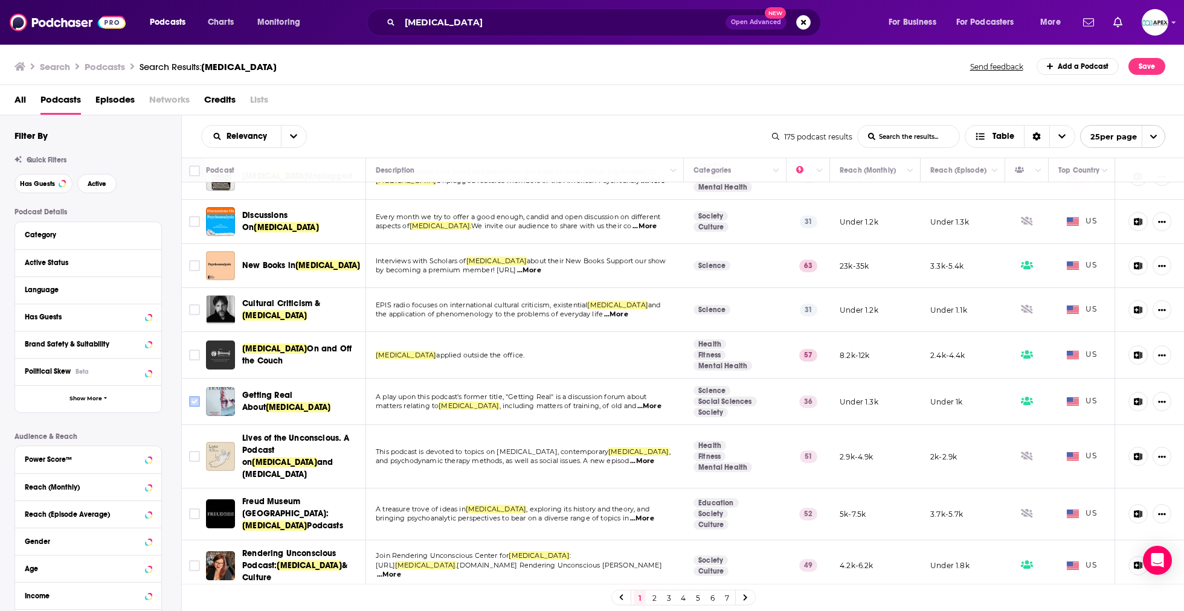
click at [197, 403] on input "Toggle select row" at bounding box center [194, 401] width 11 height 11
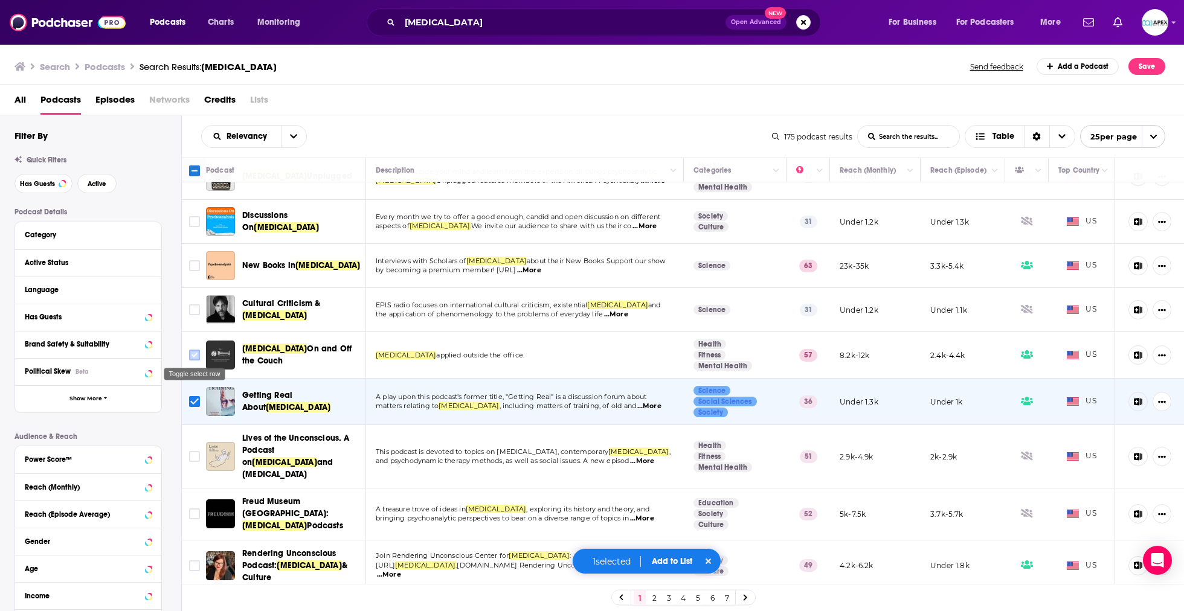
click at [193, 353] on input "Toggle select row" at bounding box center [194, 355] width 11 height 11
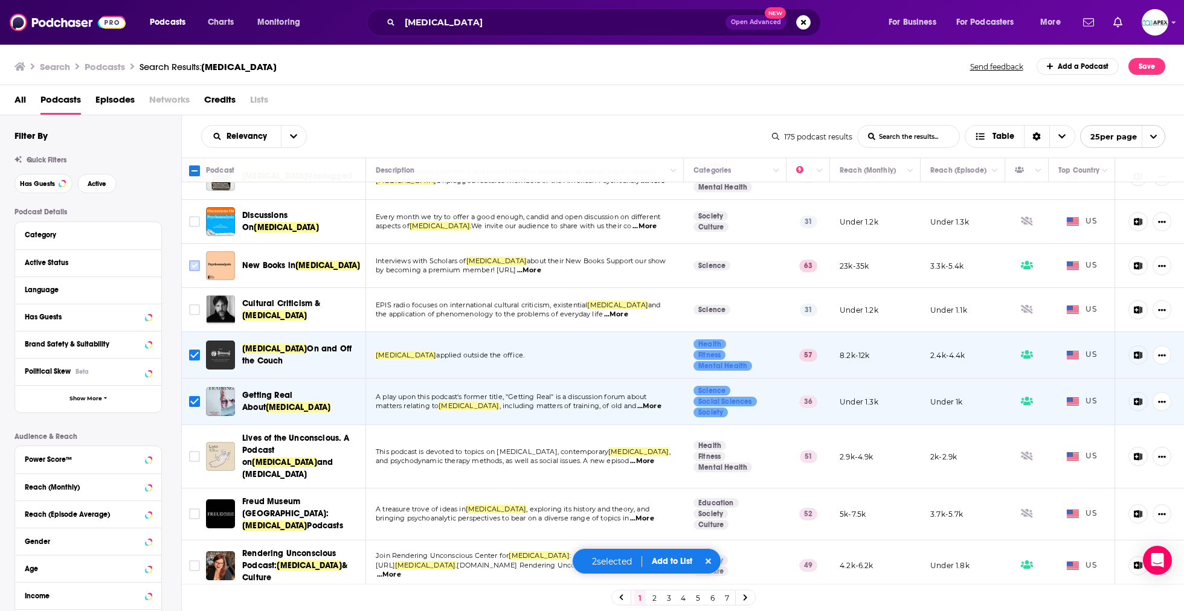
click at [195, 265] on input "Toggle select row" at bounding box center [194, 265] width 11 height 11
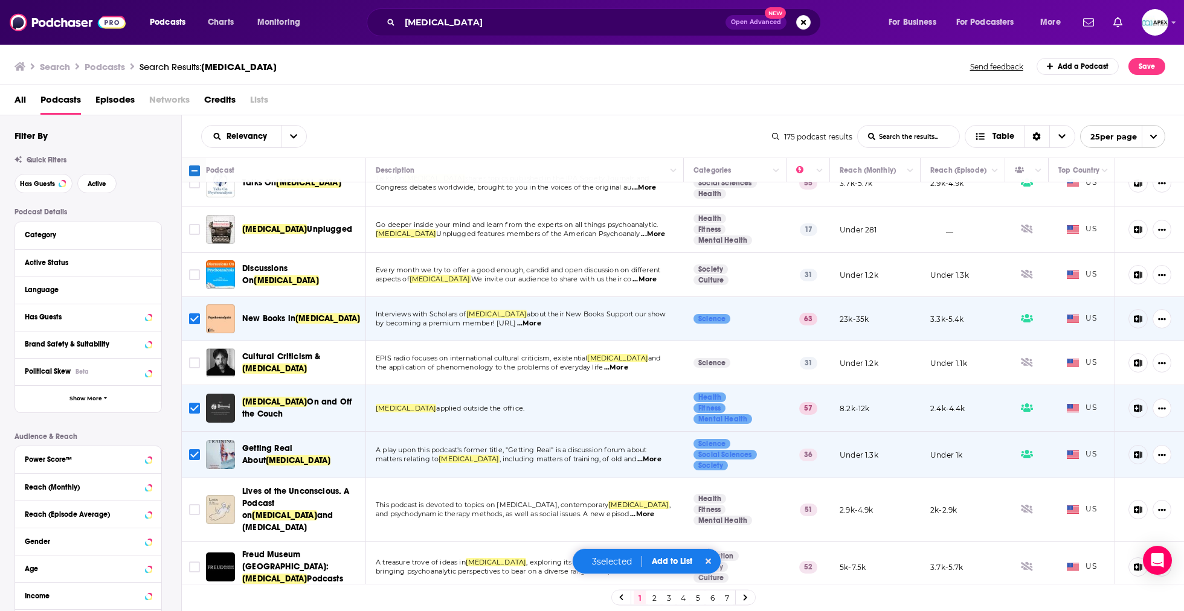
scroll to position [25, 0]
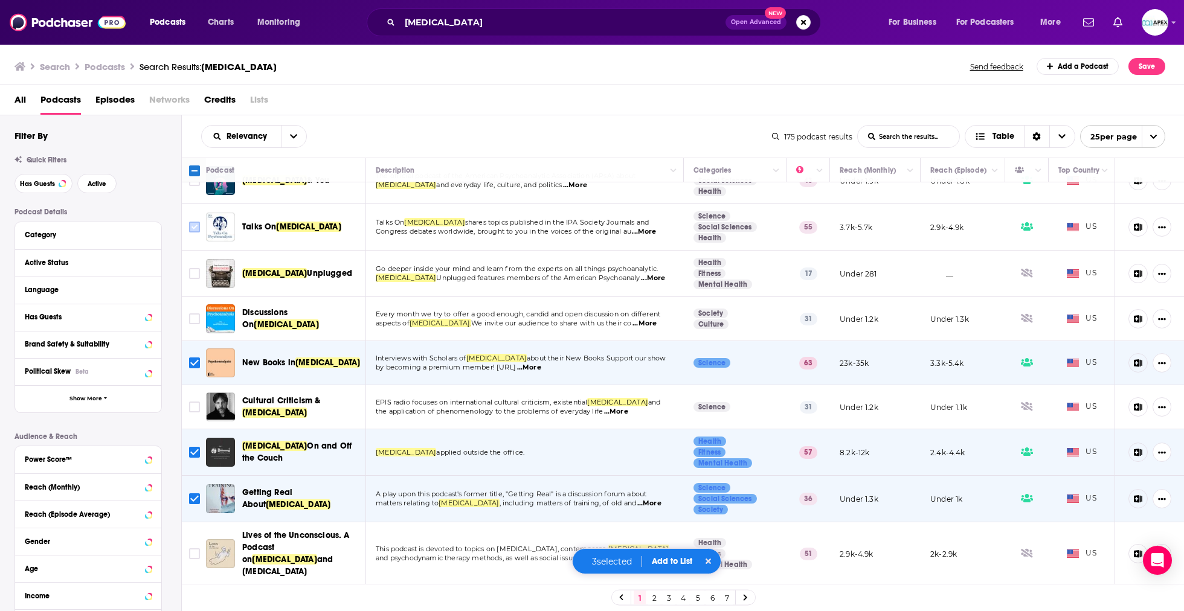
click at [198, 230] on input "Toggle select row" at bounding box center [194, 227] width 11 height 11
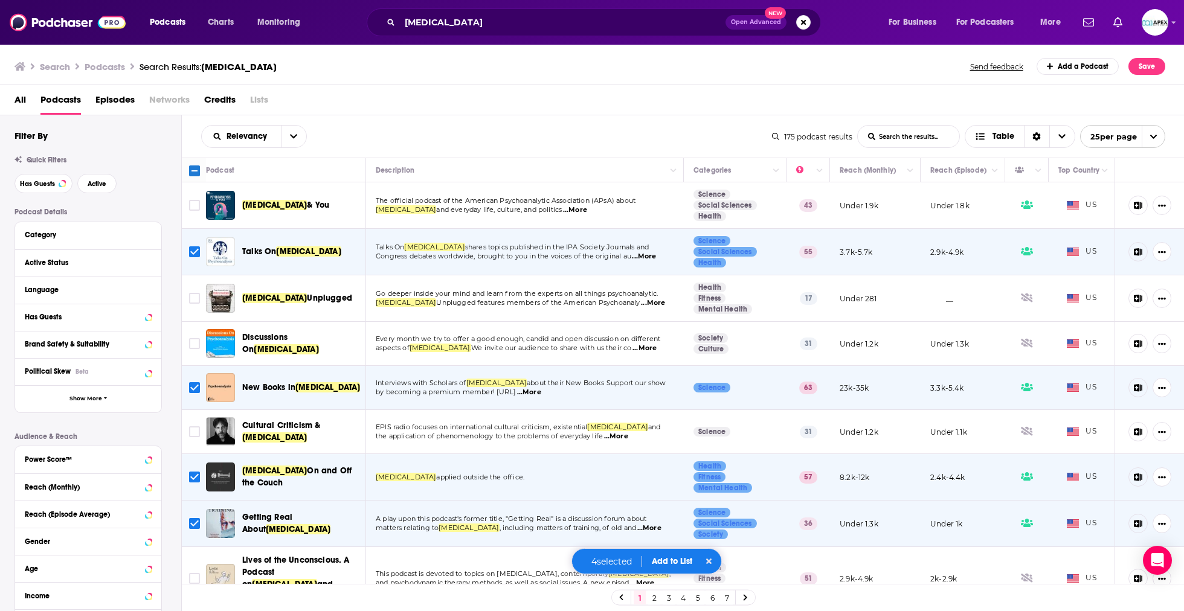
scroll to position [0, 0]
click at [192, 206] on input "Toggle select row" at bounding box center [194, 205] width 11 height 11
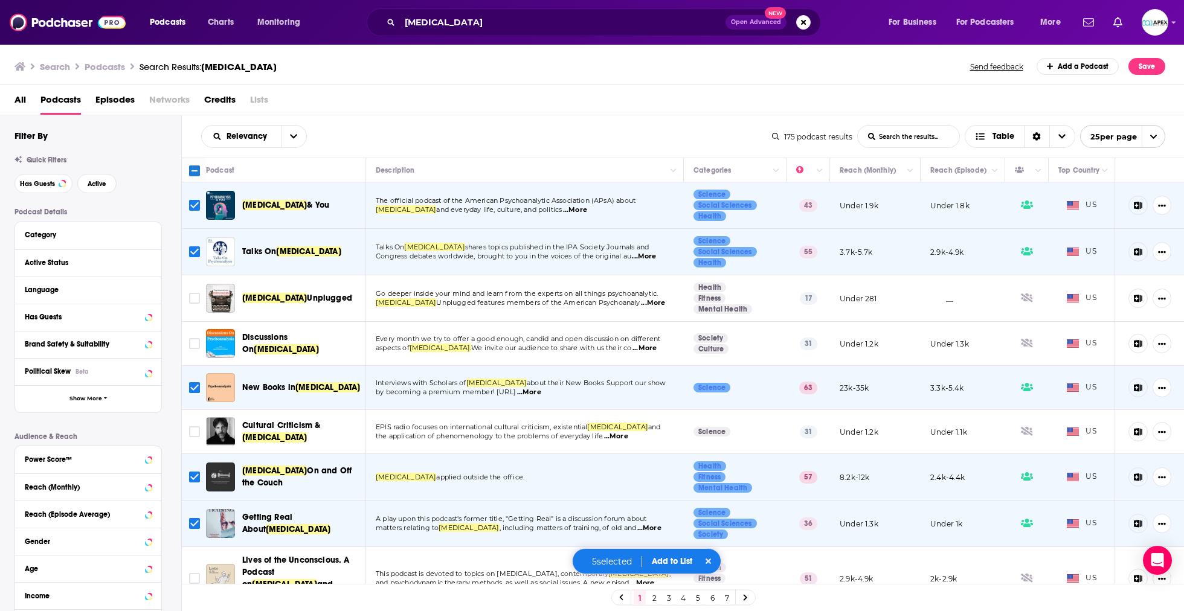
click at [667, 566] on button "Add to List" at bounding box center [672, 561] width 60 height 10
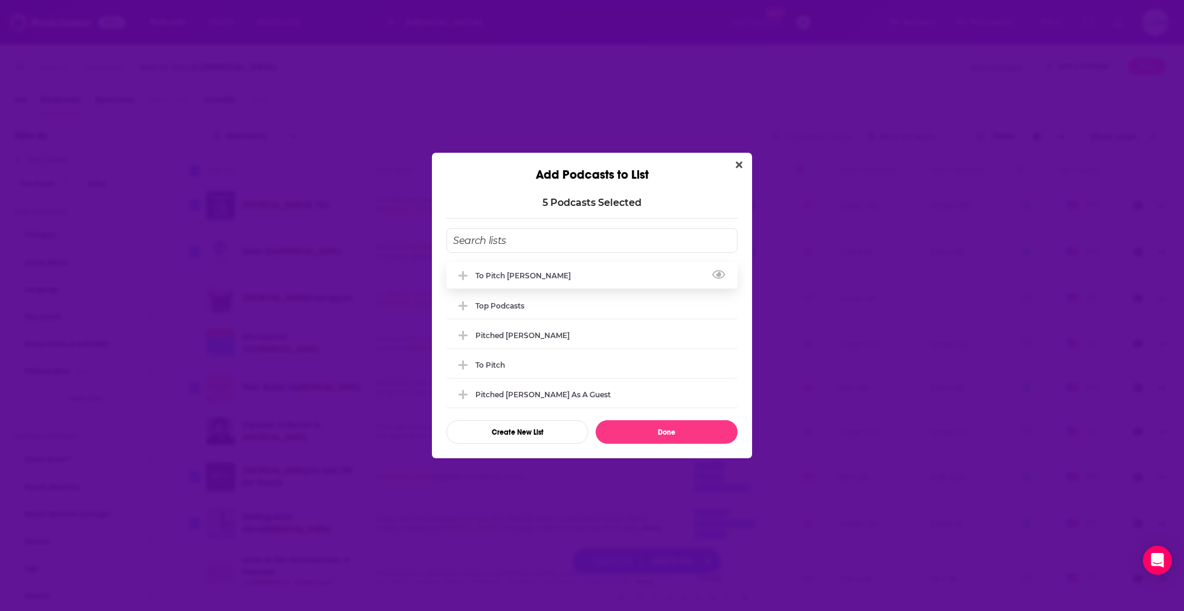
click at [499, 279] on div "To pitch [PERSON_NAME]" at bounding box center [526, 275] width 103 height 9
click at [676, 431] on button "Done" at bounding box center [667, 433] width 142 height 24
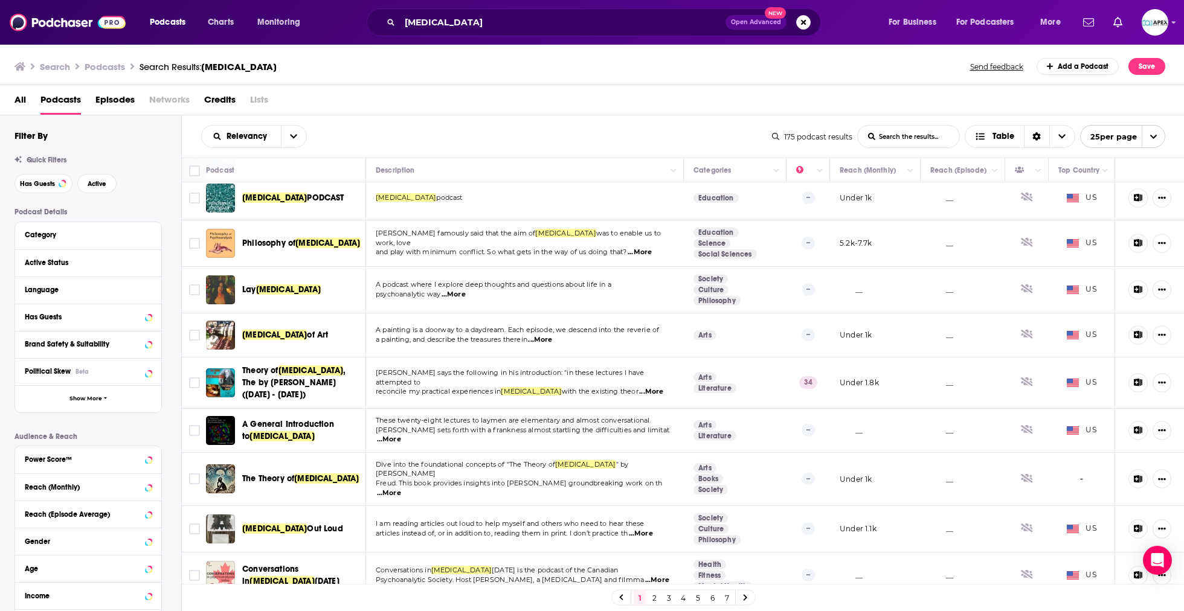
scroll to position [756, 0]
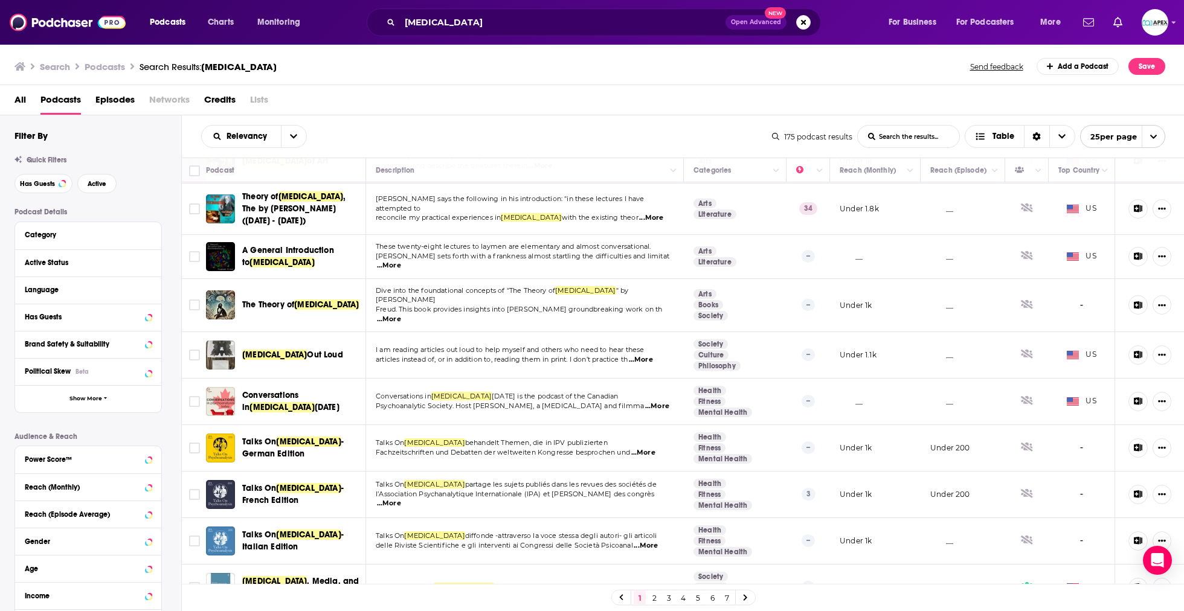
click at [654, 596] on link "2" at bounding box center [654, 598] width 12 height 15
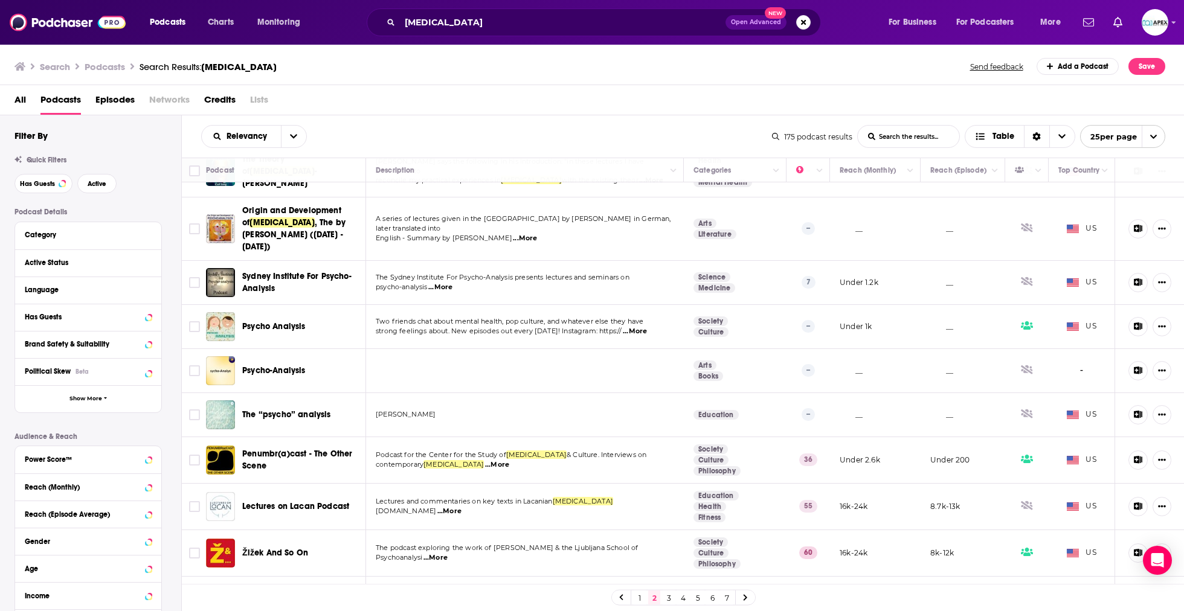
scroll to position [756, 0]
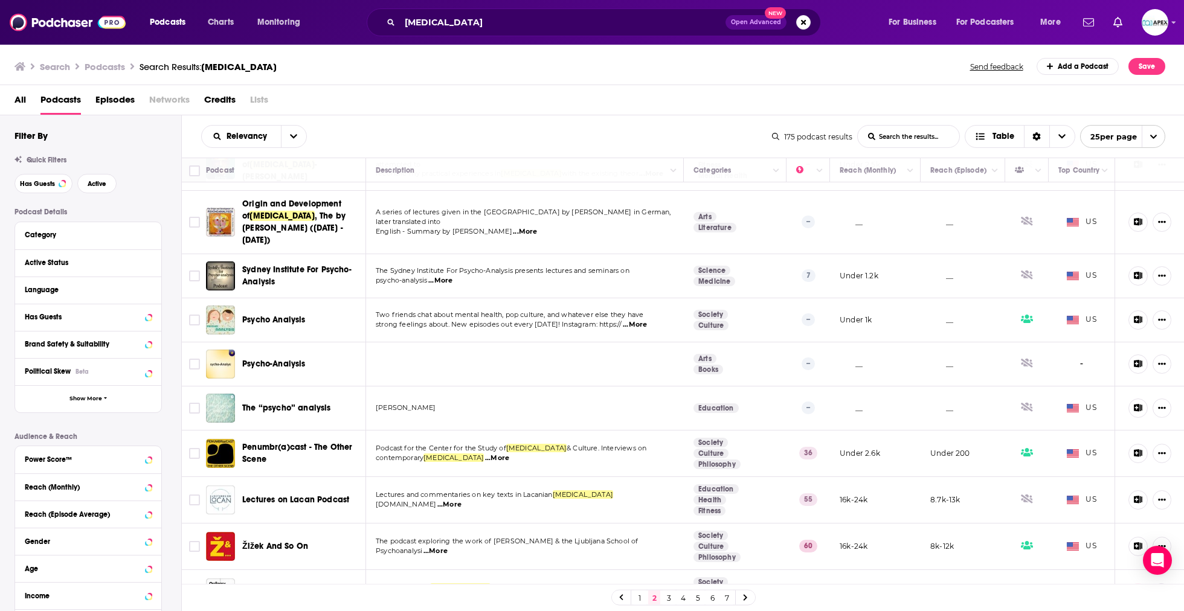
click at [671, 599] on link "3" at bounding box center [669, 598] width 12 height 15
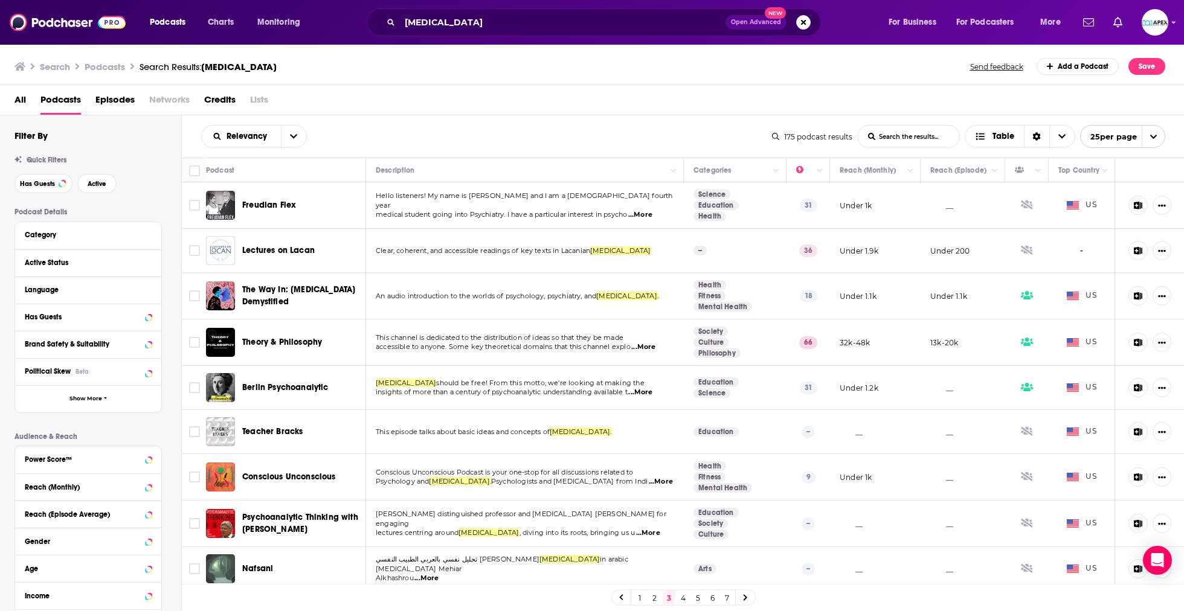
click at [655, 348] on span "...More" at bounding box center [643, 348] width 24 height 10
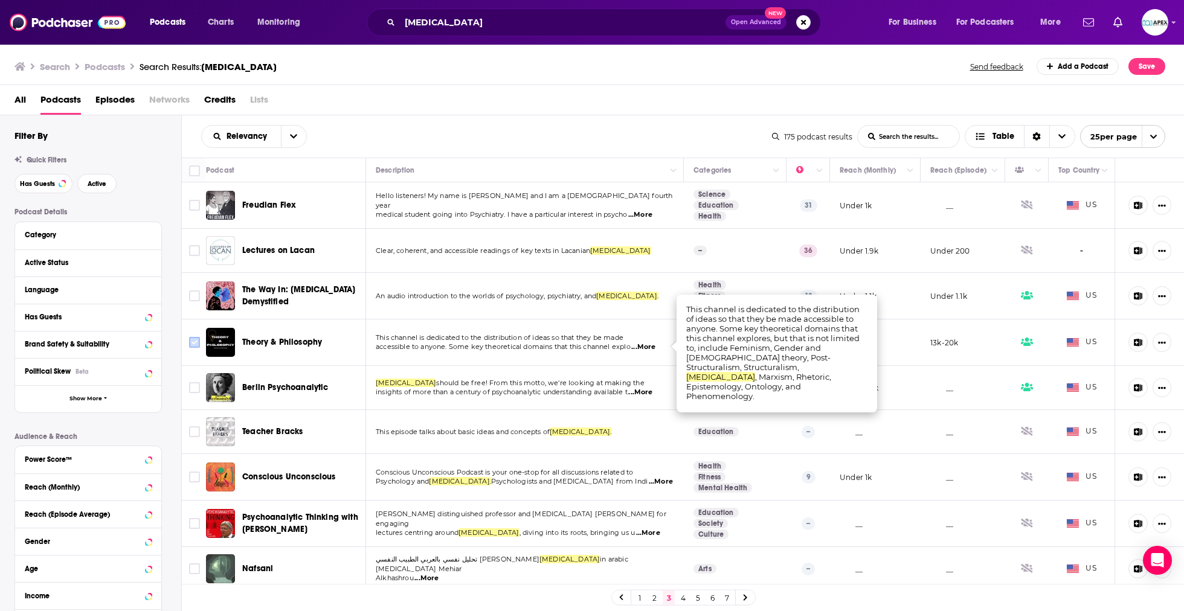
click at [196, 344] on input "Toggle select row" at bounding box center [194, 342] width 11 height 11
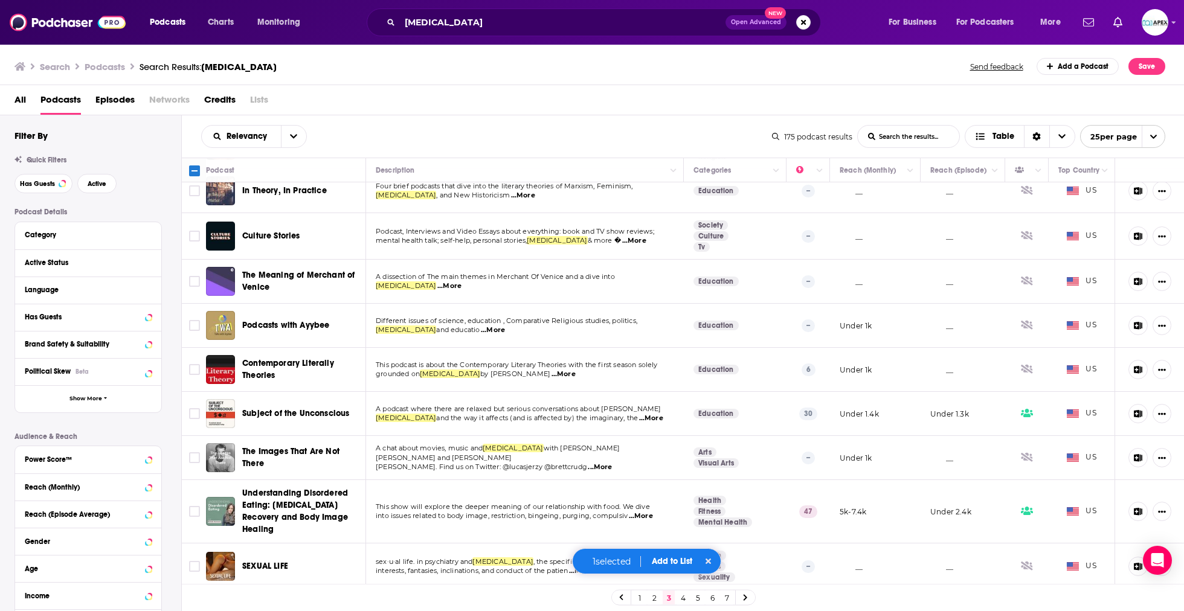
scroll to position [749, 0]
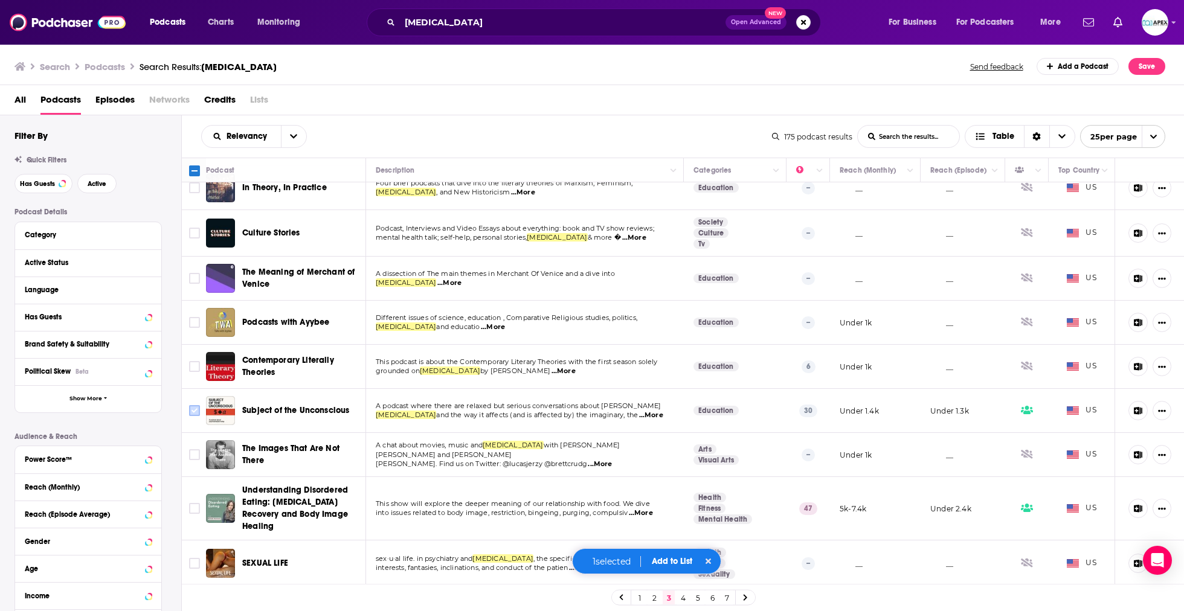
click at [187, 410] on icon "Toggle select row" at bounding box center [194, 411] width 15 height 15
click at [191, 410] on input "Toggle select row" at bounding box center [194, 410] width 11 height 11
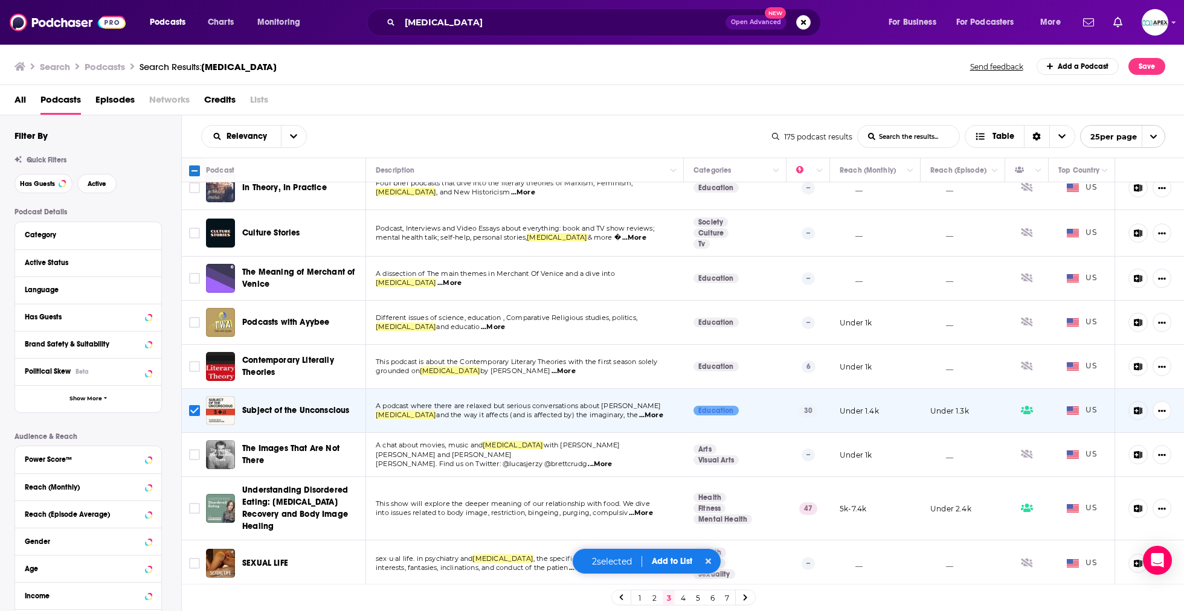
click at [689, 561] on button "Add to List" at bounding box center [672, 561] width 60 height 10
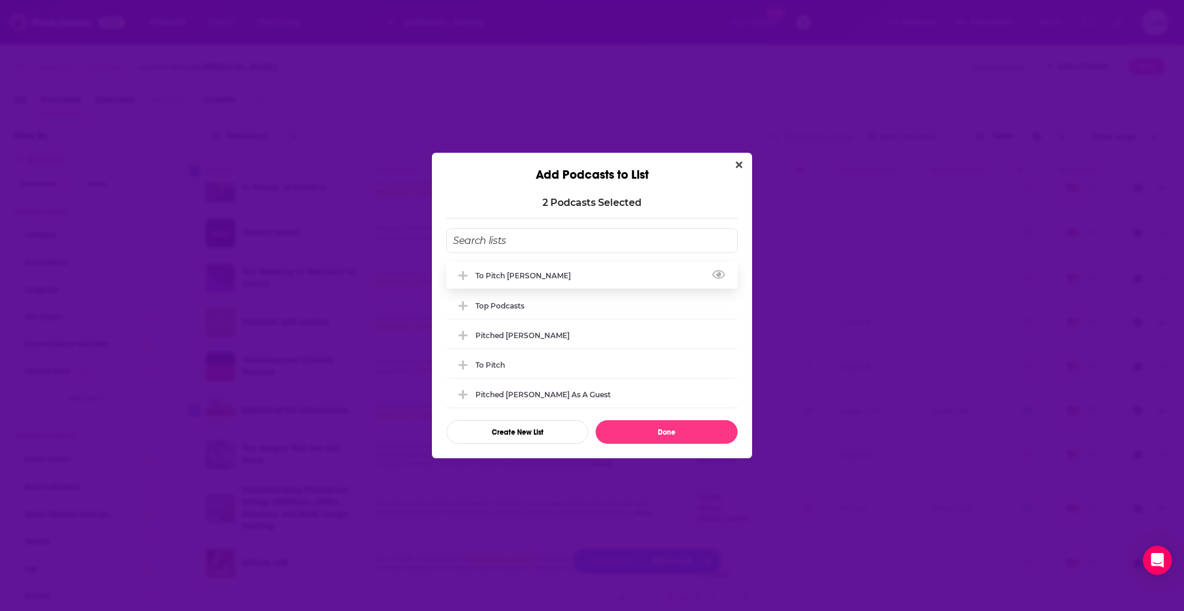
click at [504, 279] on div "To pitch [PERSON_NAME]" at bounding box center [526, 275] width 103 height 9
click at [648, 434] on button "Done" at bounding box center [667, 433] width 142 height 24
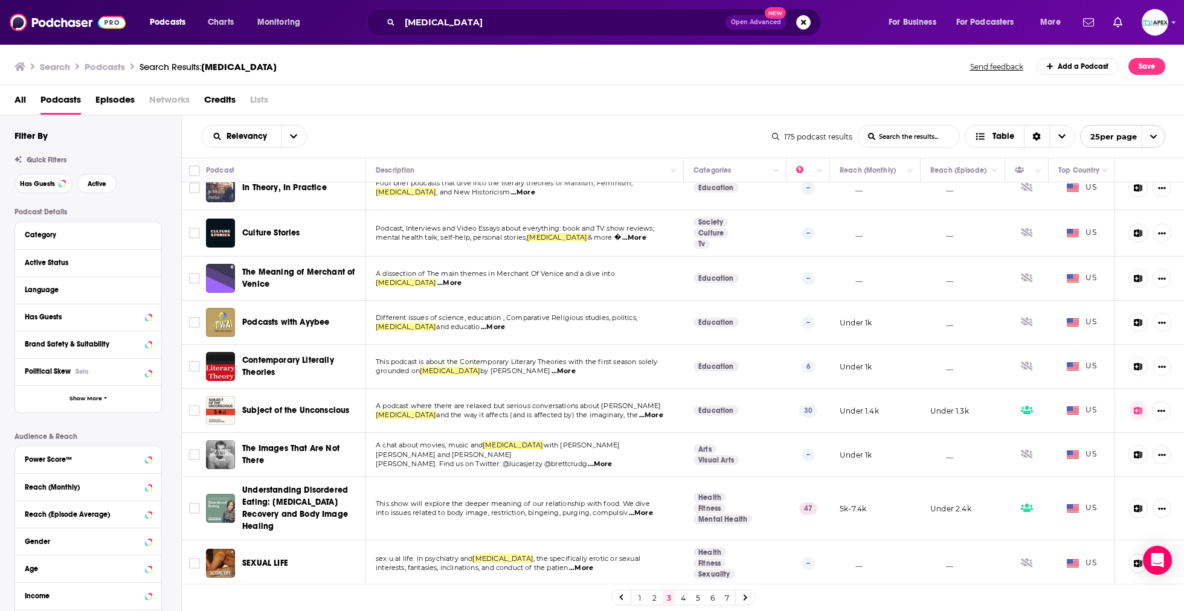
click at [681, 601] on link "4" at bounding box center [683, 598] width 12 height 15
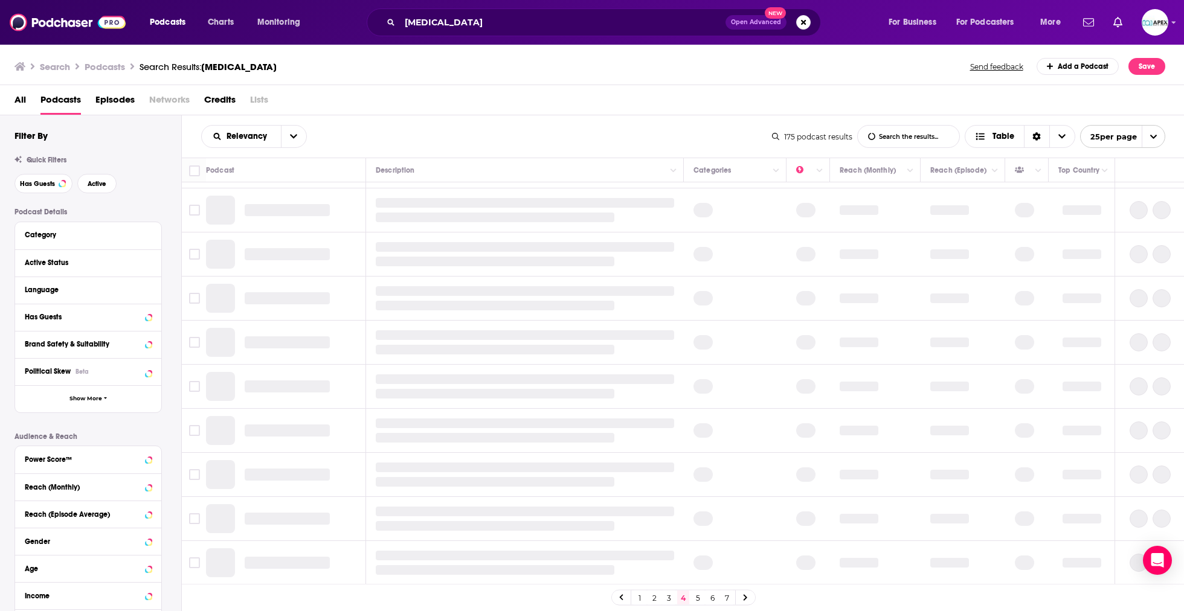
click at [682, 598] on link "4" at bounding box center [683, 598] width 12 height 15
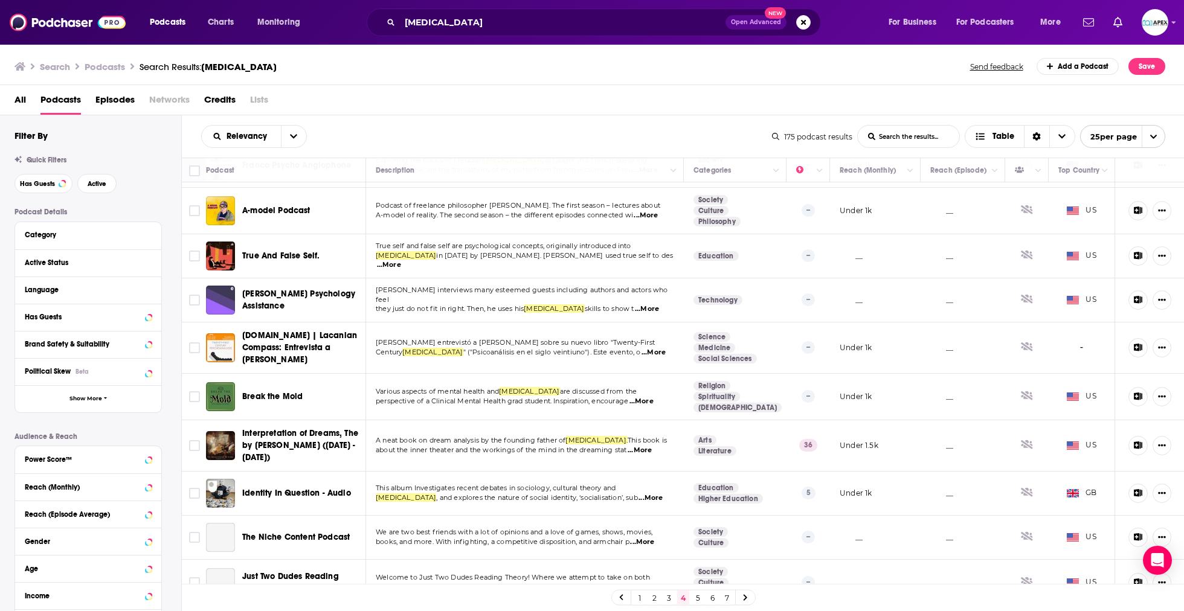
scroll to position [746, 0]
